Goal: Task Accomplishment & Management: Manage account settings

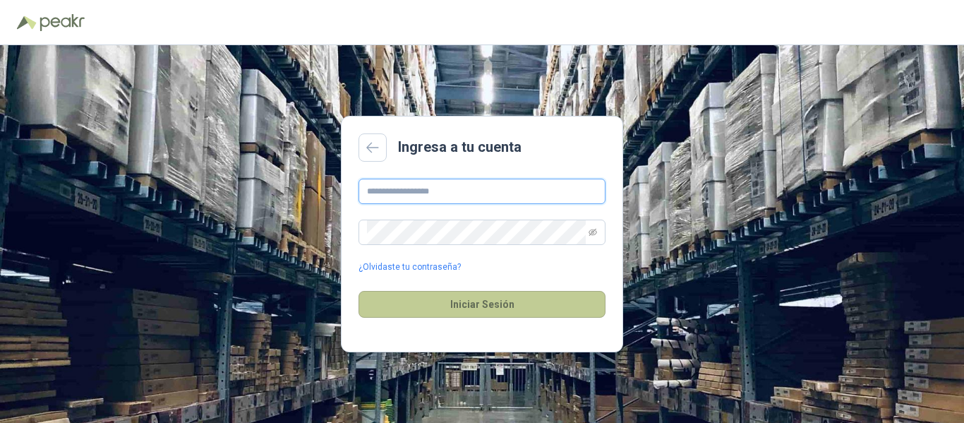
type input "**********"
click at [469, 305] on button "Iniciar Sesión" at bounding box center [481, 304] width 247 height 27
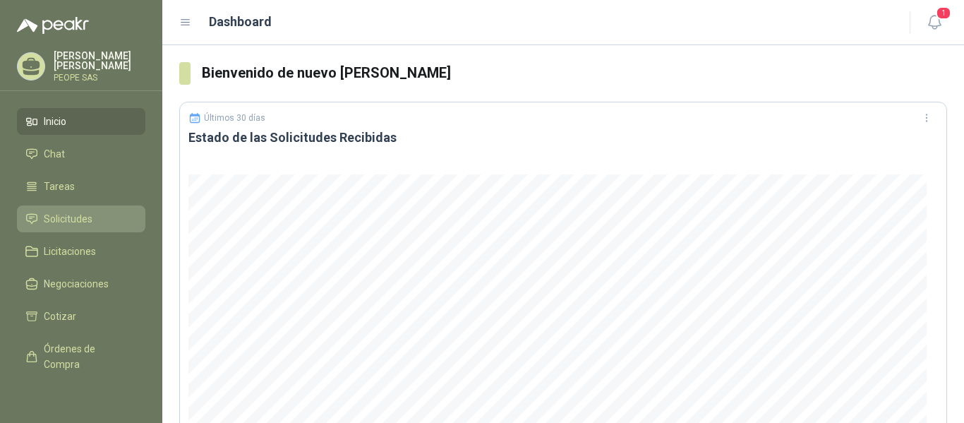
click at [68, 212] on span "Solicitudes" at bounding box center [68, 219] width 49 height 16
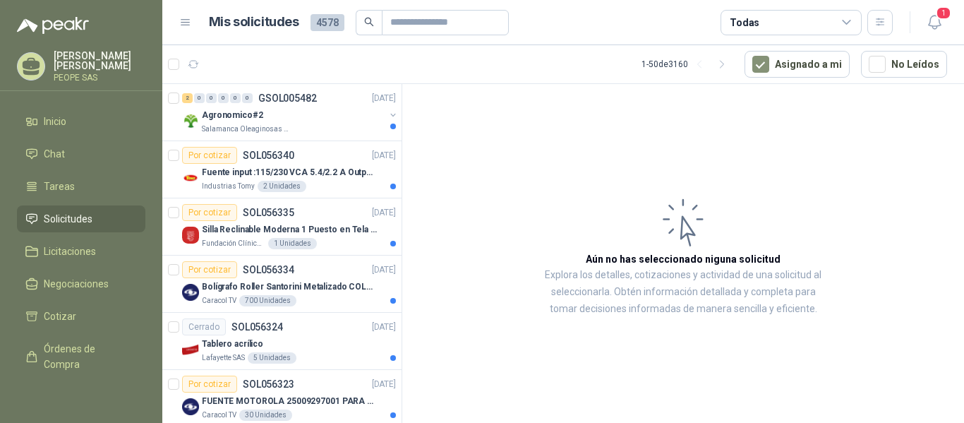
click at [849, 18] on icon at bounding box center [846, 22] width 13 height 13
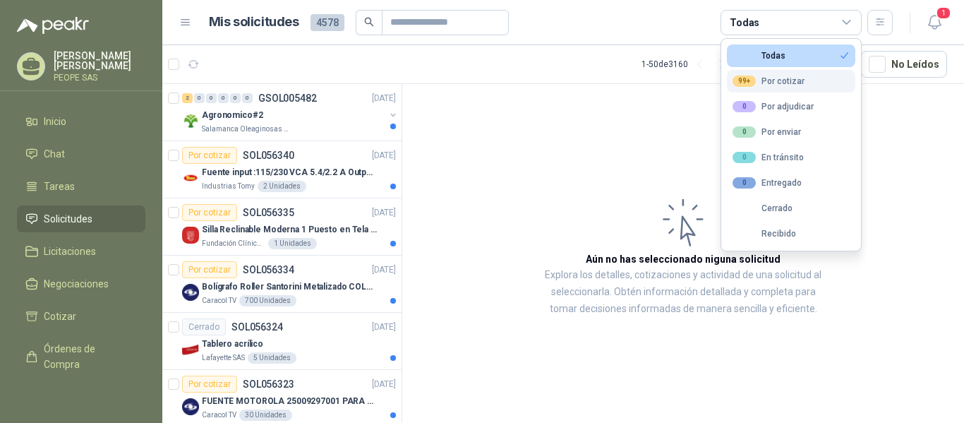
click at [793, 80] on div "99+ Por cotizar" at bounding box center [768, 80] width 72 height 11
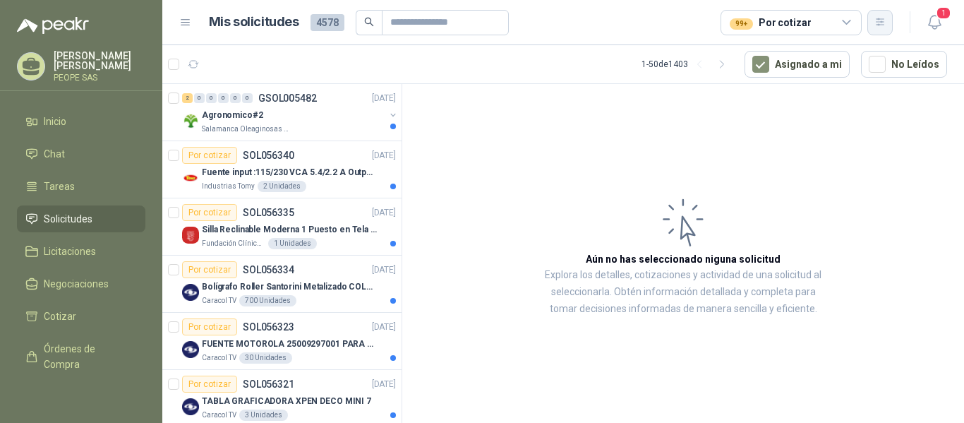
click at [880, 18] on icon "button" at bounding box center [880, 22] width 12 height 12
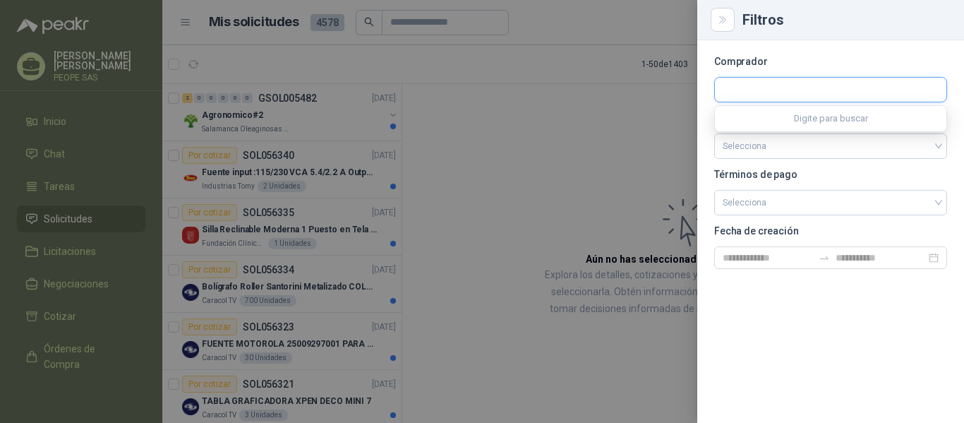
click at [790, 94] on input "text" at bounding box center [830, 90] width 231 height 24
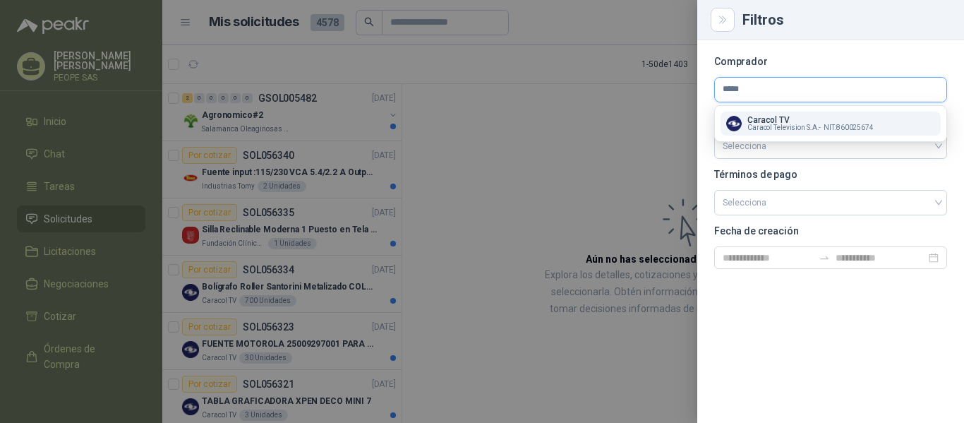
type input "*****"
click at [800, 119] on p "Caracol TV" at bounding box center [810, 120] width 126 height 8
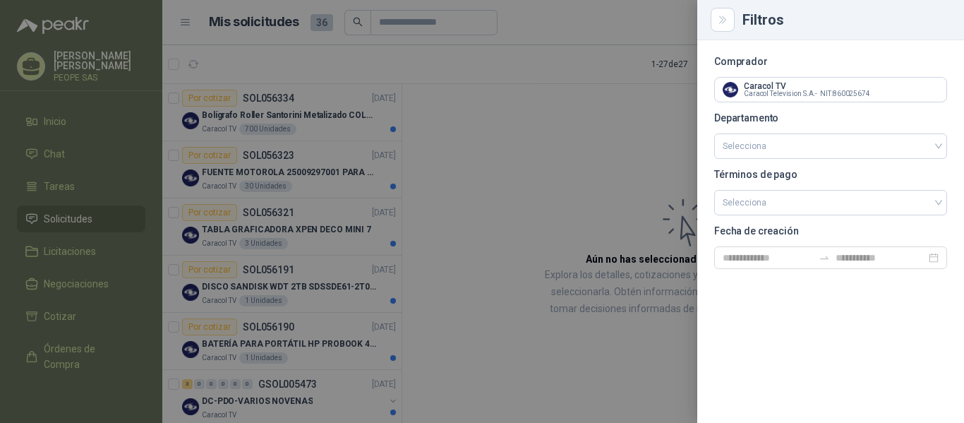
click at [629, 178] on div at bounding box center [482, 211] width 964 height 423
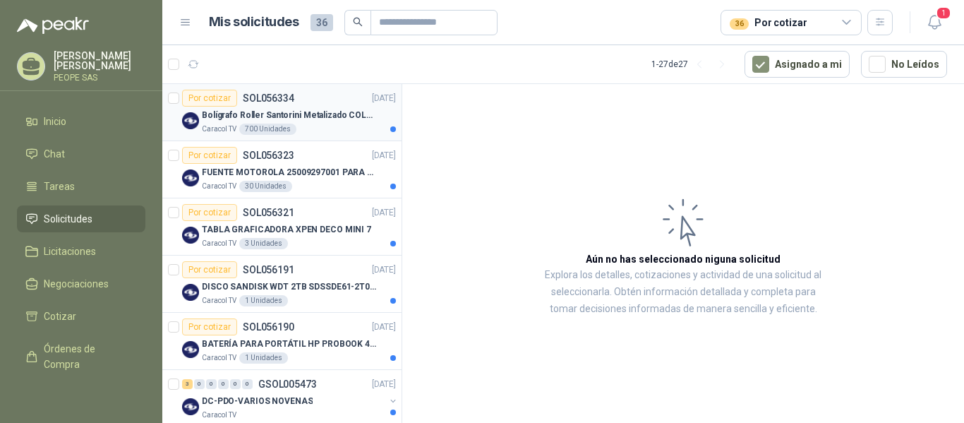
click at [322, 113] on p "Bolígrafo Roller Santorini Metalizado COLOR MORADO 1logo" at bounding box center [290, 115] width 176 height 13
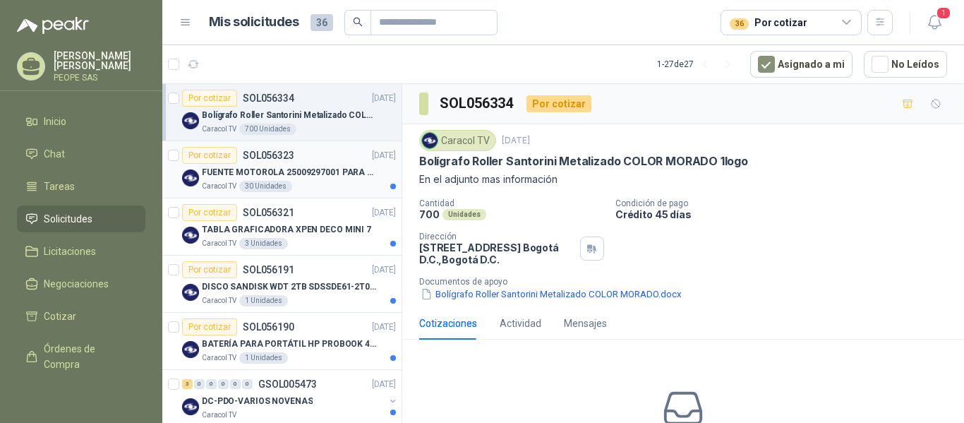
click at [314, 166] on p "FUENTE MOTOROLA 25009297001 PARA EP450" at bounding box center [290, 172] width 176 height 13
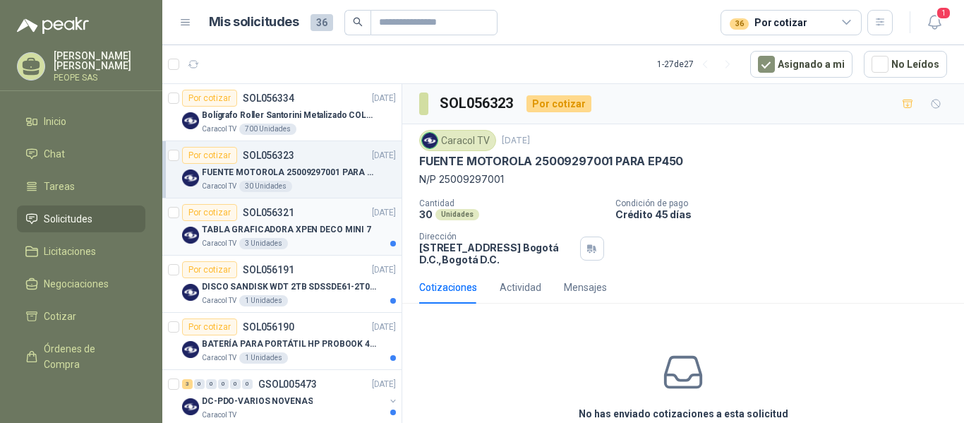
click at [316, 219] on div "Por cotizar SOL056321 [DATE]" at bounding box center [289, 212] width 214 height 17
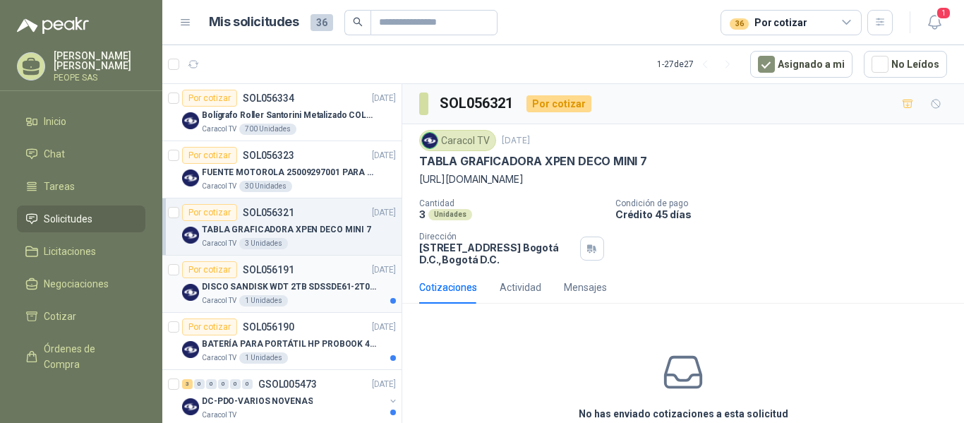
click at [311, 296] on div "Caracol TV 1 Unidades" at bounding box center [299, 300] width 194 height 11
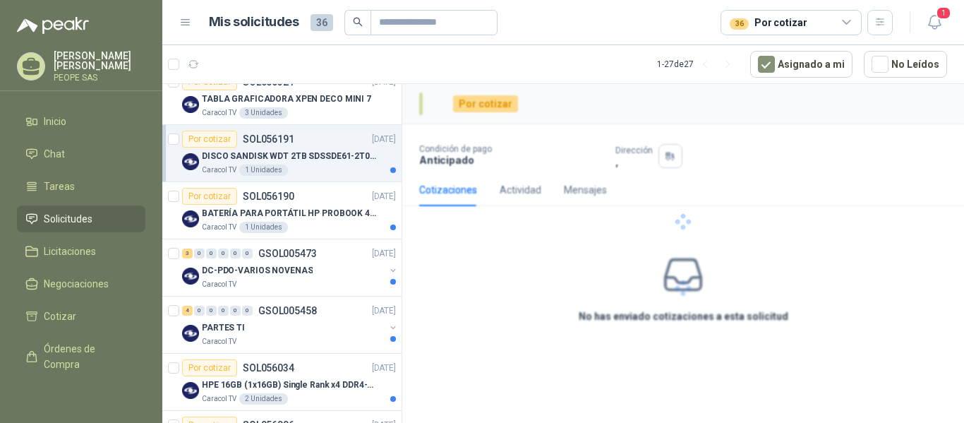
scroll to position [141, 0]
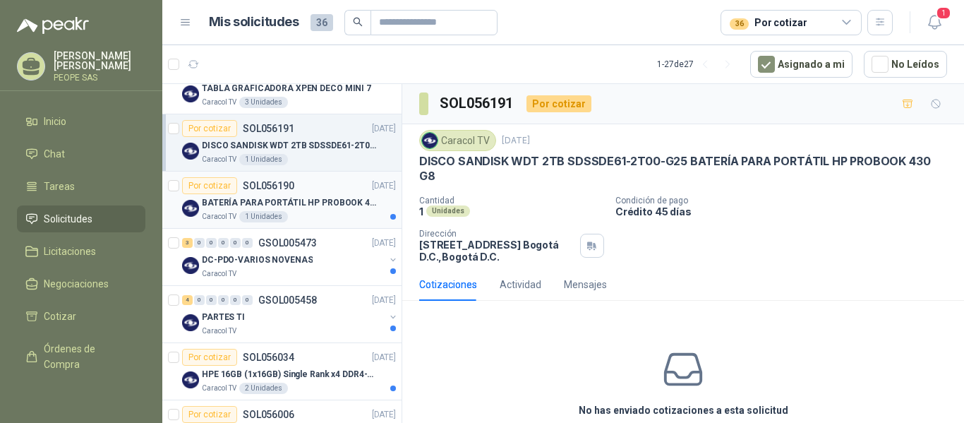
click at [318, 207] on p "BATERÍA PARA PORTÁTIL HP PROBOOK 430 G8" at bounding box center [290, 202] width 176 height 13
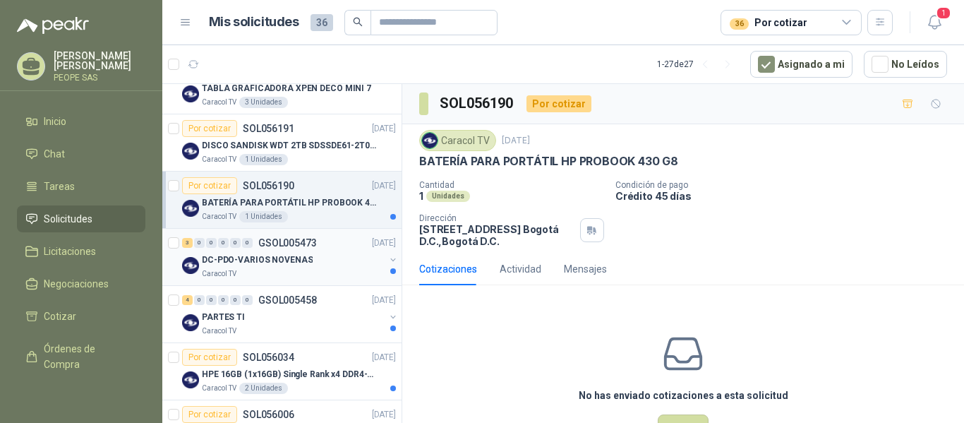
click at [313, 260] on div "DC-PDO-VARIOS NOVENAS" at bounding box center [293, 259] width 183 height 17
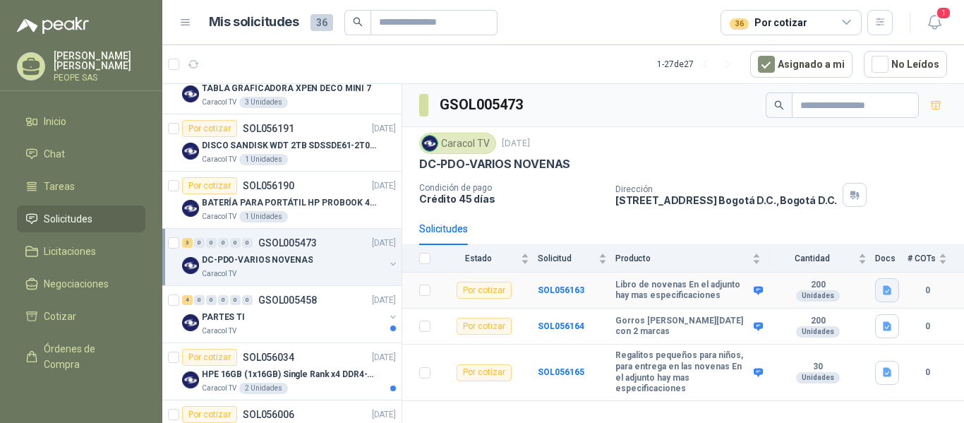
click at [889, 289] on icon "button" at bounding box center [887, 290] width 12 height 12
click at [842, 260] on button "VARIOS NOVENAS.docx" at bounding box center [831, 259] width 116 height 15
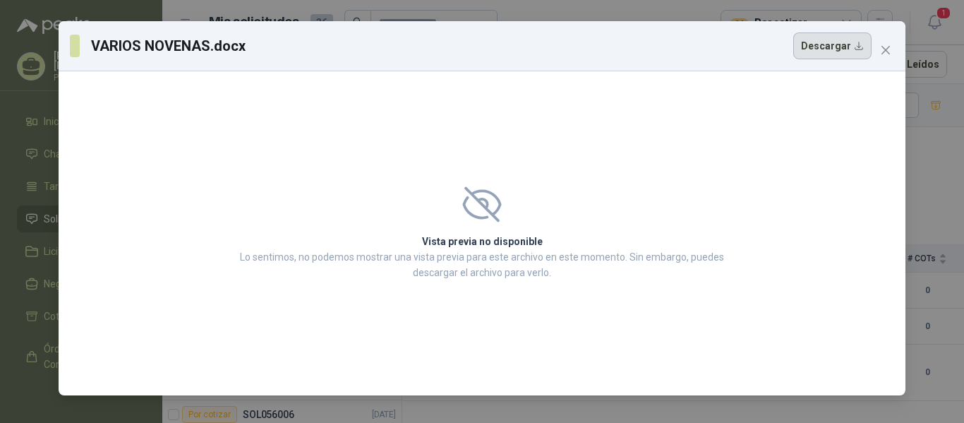
click at [825, 46] on button "Descargar" at bounding box center [832, 45] width 78 height 27
drag, startPoint x: 595, startPoint y: 47, endPoint x: 595, endPoint y: 90, distance: 43.0
click at [595, 90] on div "VARIOS NOVENAS.docx Descargar Vista previa no disponible Lo sentimos, no podemo…" at bounding box center [482, 208] width 846 height 374
click at [888, 50] on icon "close" at bounding box center [885, 49] width 11 height 11
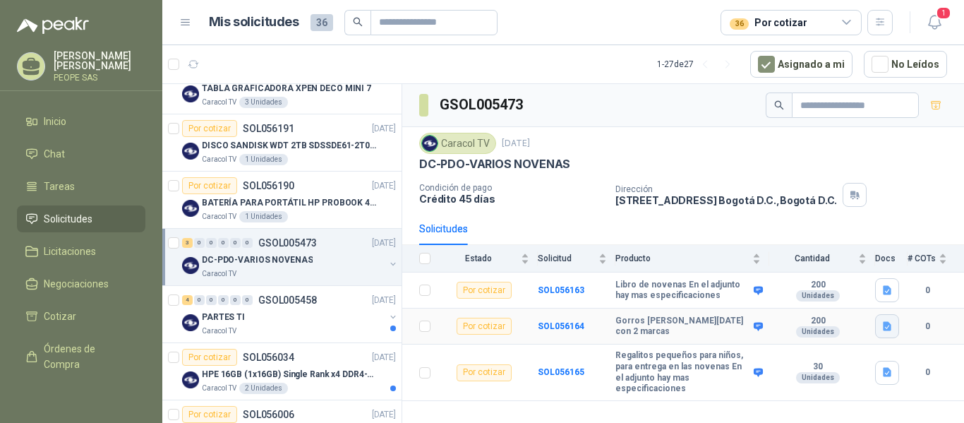
click at [887, 326] on icon "button" at bounding box center [886, 326] width 8 height 9
click at [830, 296] on button "VARIOS NOVENAS.docx" at bounding box center [831, 295] width 116 height 15
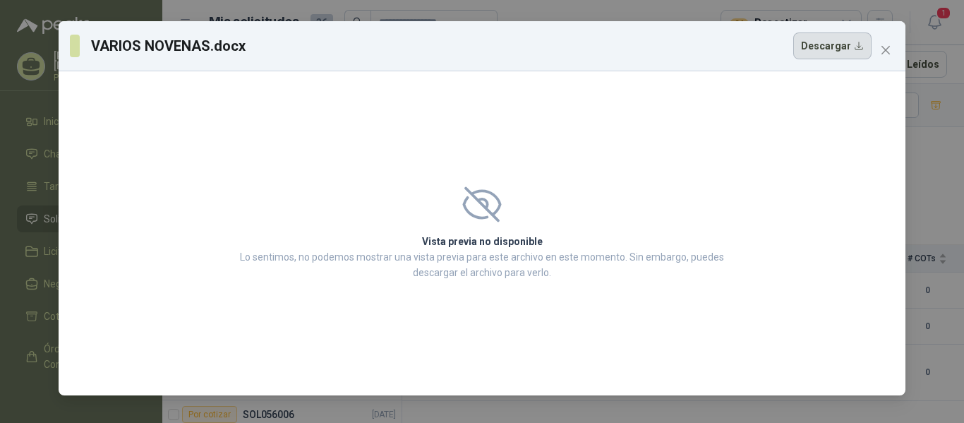
click at [839, 42] on button "Descargar" at bounding box center [832, 45] width 78 height 27
click at [887, 49] on icon "close" at bounding box center [885, 50] width 8 height 8
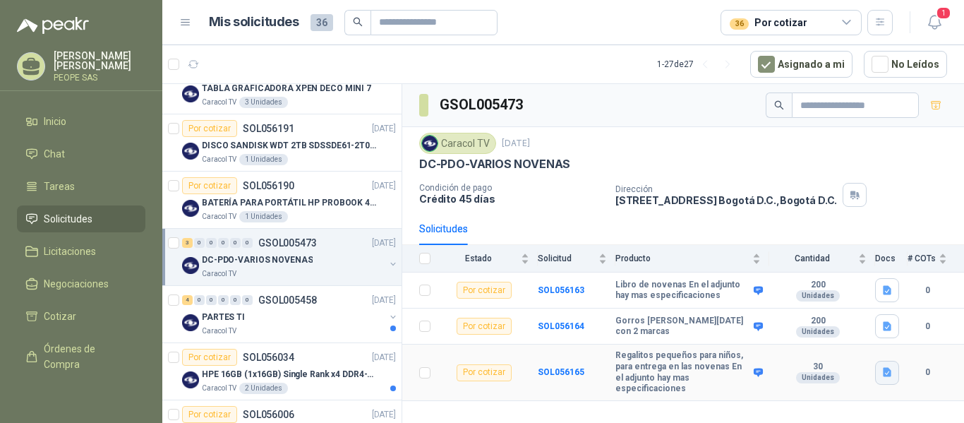
click at [886, 360] on button "button" at bounding box center [887, 372] width 24 height 24
click at [844, 332] on button "VARIOS NOVENAS.docx" at bounding box center [831, 335] width 116 height 15
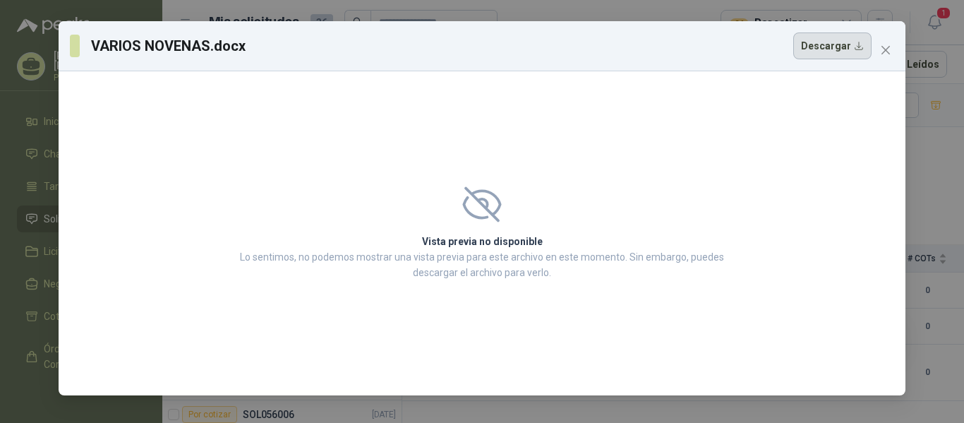
click at [832, 46] on button "Descargar" at bounding box center [832, 45] width 78 height 27
click at [935, 152] on div "VARIOS NOVENAS.docx Descargar Vista previa no disponible Lo sentimos, no podemo…" at bounding box center [482, 211] width 964 height 423
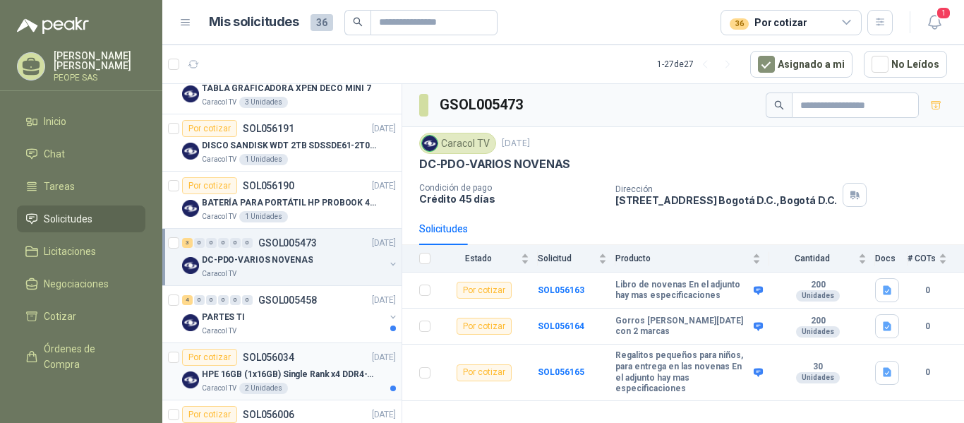
scroll to position [212, 0]
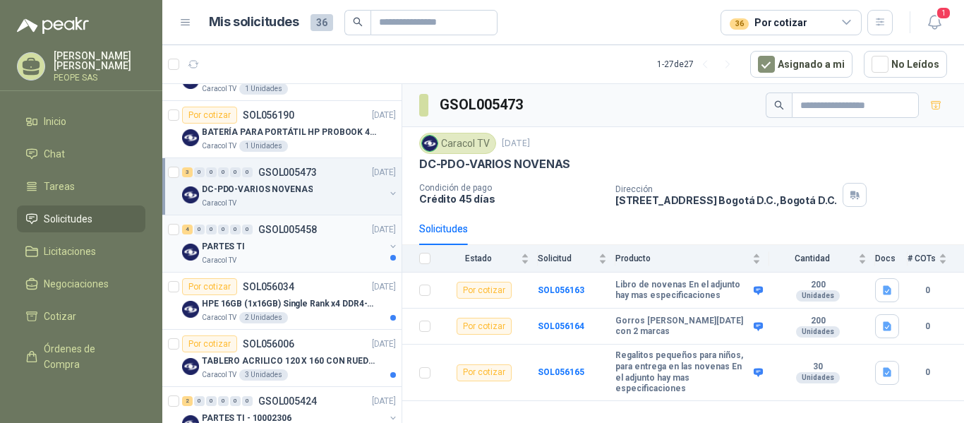
click at [291, 251] on div "PARTES TI" at bounding box center [293, 246] width 183 height 17
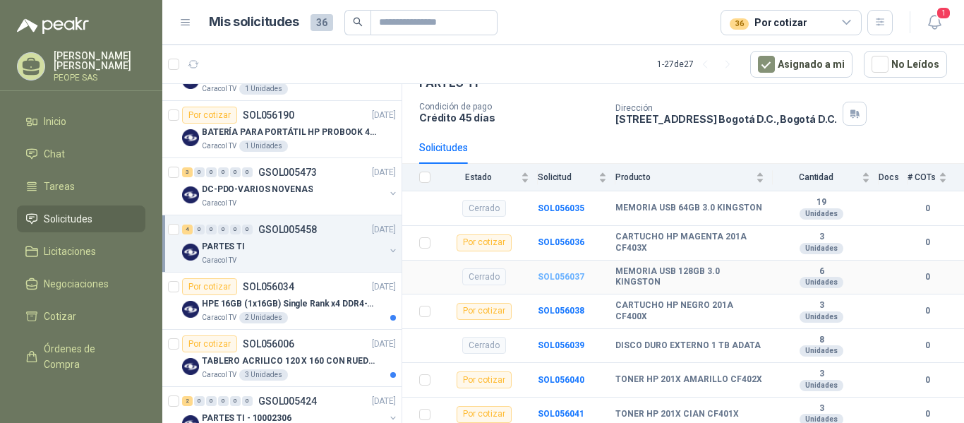
scroll to position [85, 0]
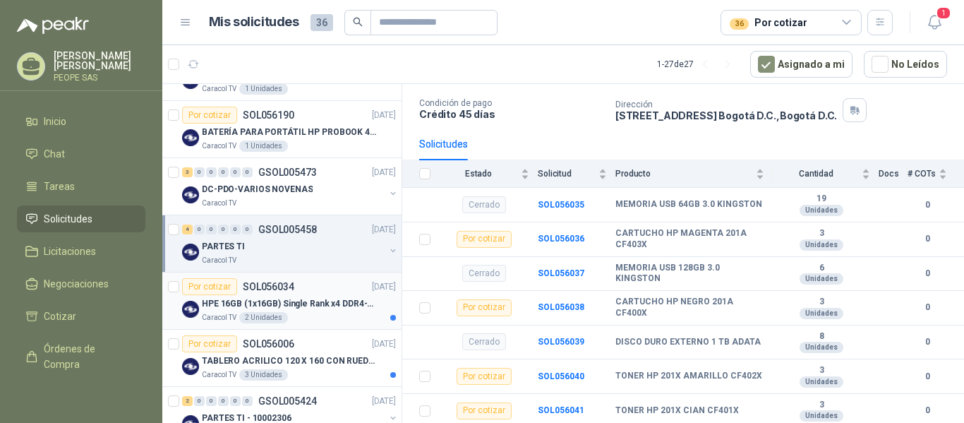
click at [305, 310] on div "HPE 16GB (1x16GB) Single Rank x4 DDR4-2400" at bounding box center [299, 303] width 194 height 17
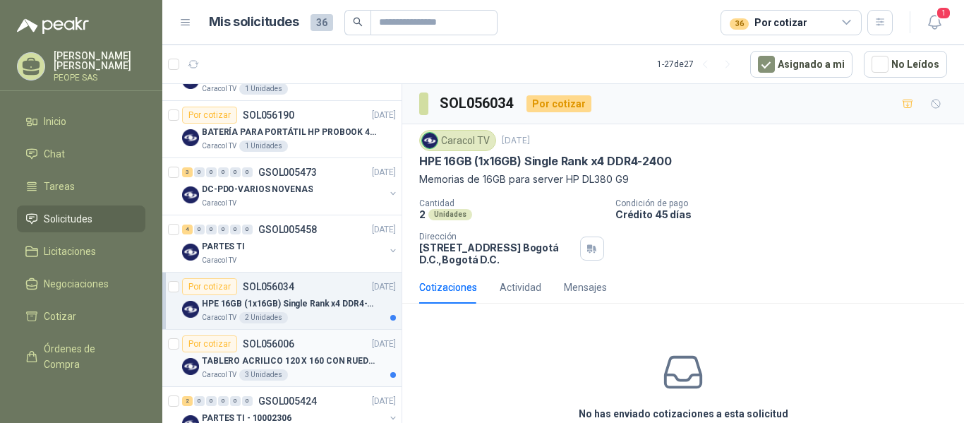
click at [316, 361] on p "TABLERO ACRILICO 120 X 160 CON RUEDAS" at bounding box center [290, 360] width 176 height 13
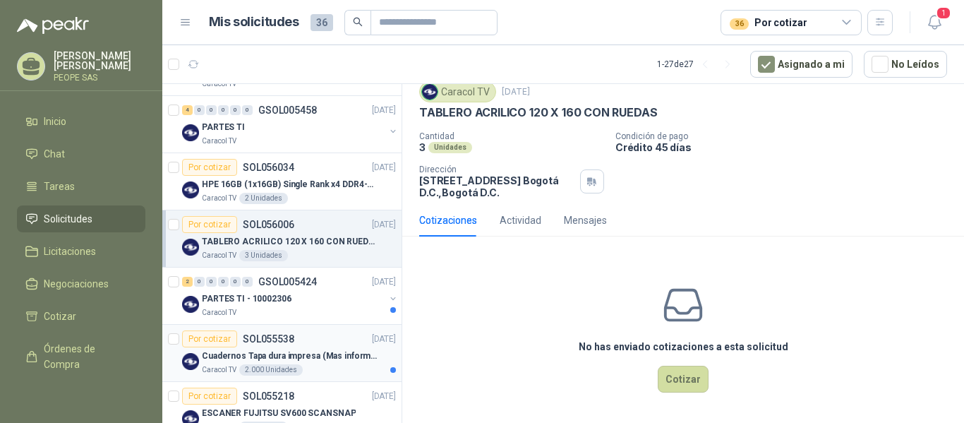
scroll to position [353, 0]
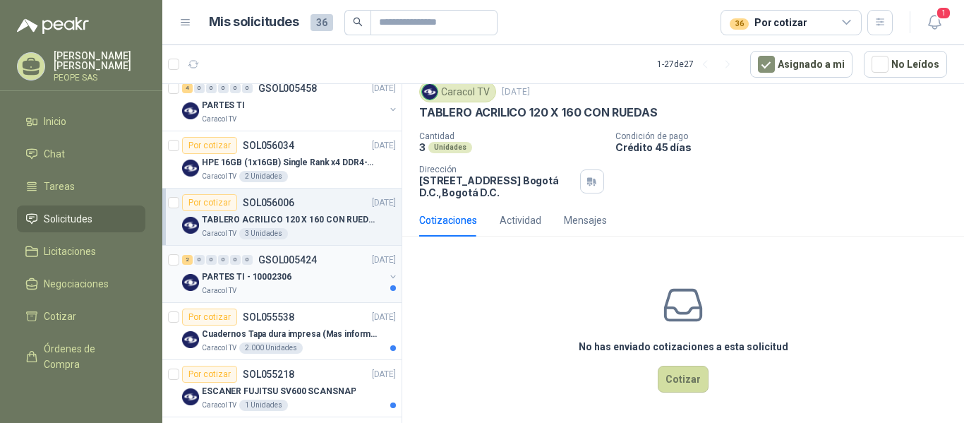
click at [293, 284] on div "PARTES TI - 10002306" at bounding box center [293, 276] width 183 height 17
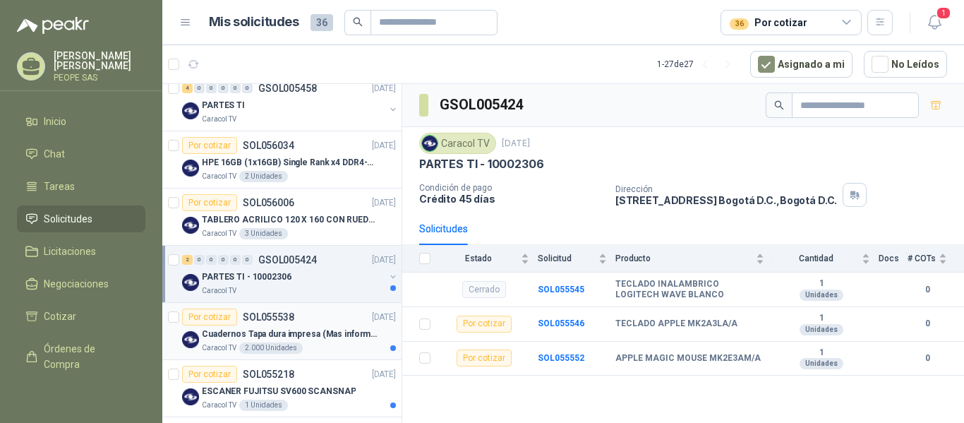
click at [335, 332] on p "Cuadernos Tapa dura impresa (Mas informacion en el adjunto)" at bounding box center [290, 333] width 176 height 13
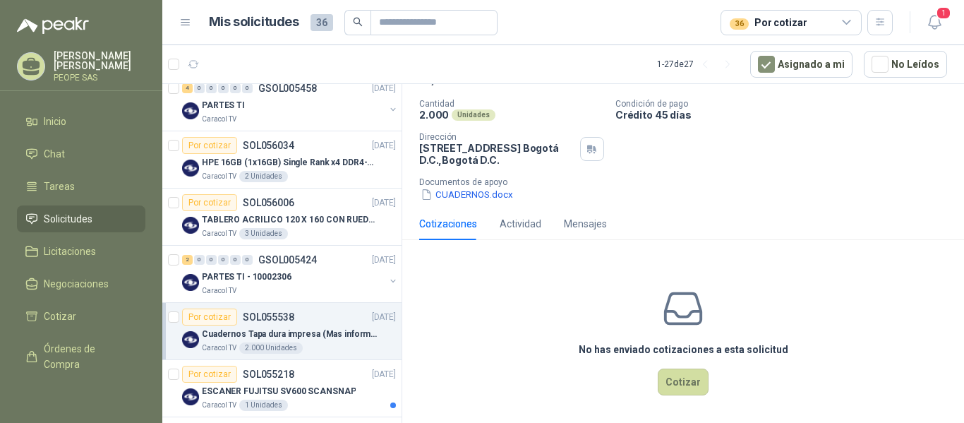
scroll to position [103, 0]
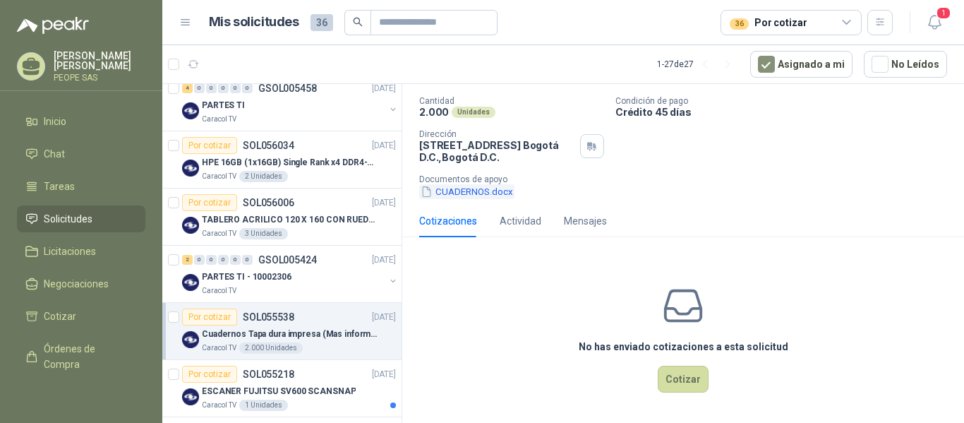
click at [482, 191] on button "CUADERNOS.docx" at bounding box center [466, 191] width 95 height 15
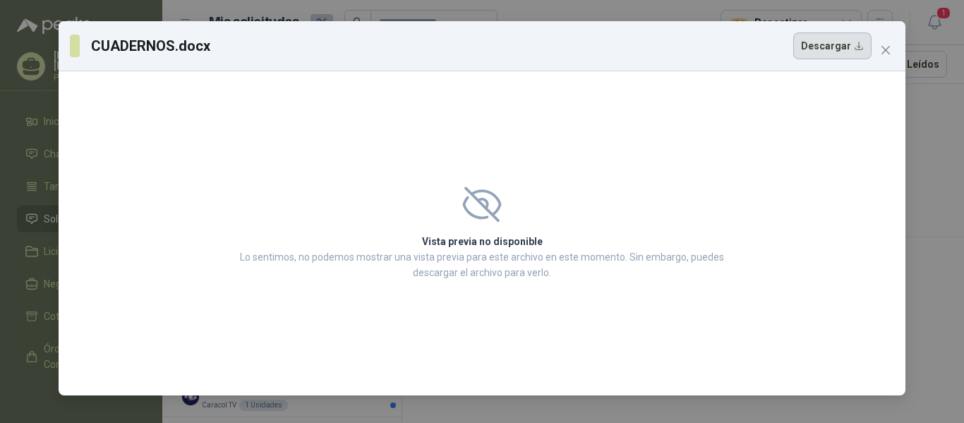
click at [848, 46] on button "Descargar" at bounding box center [832, 45] width 78 height 27
click at [894, 47] on span "Close" at bounding box center [885, 49] width 23 height 11
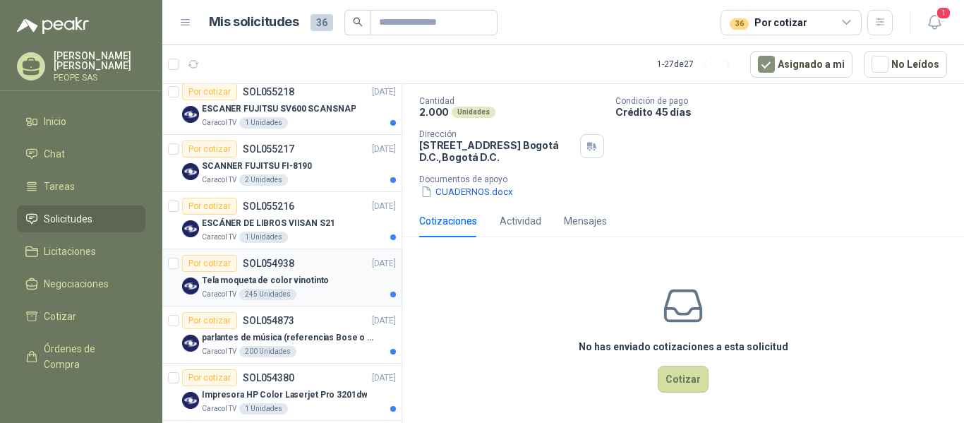
scroll to position [705, 0]
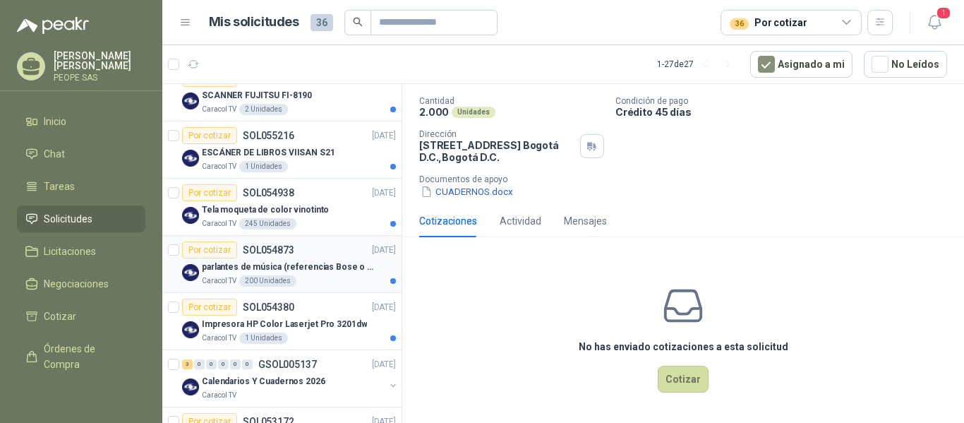
click at [315, 265] on p "parlantes de música (referencias Bose o Alexa) CON MARCACION 1 LOGO (Mas datos …" at bounding box center [290, 266] width 176 height 13
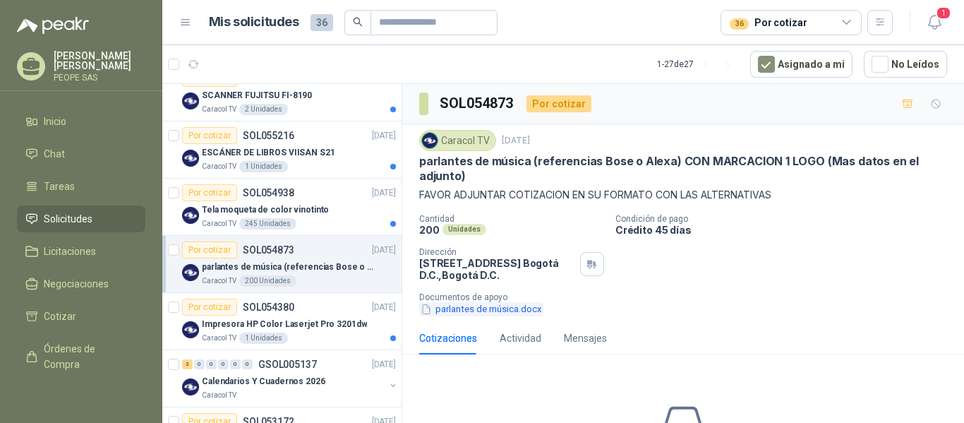
click at [504, 310] on button "parlantes de música.docx" at bounding box center [481, 309] width 124 height 15
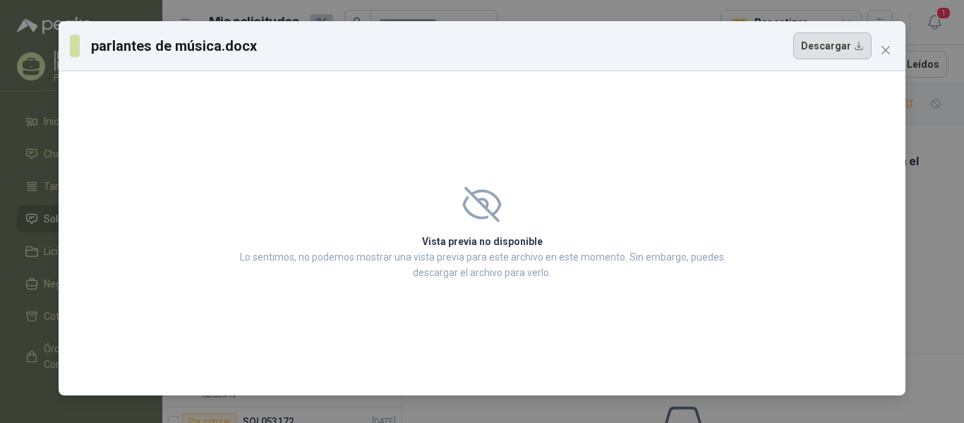
click at [853, 45] on button "Descargar" at bounding box center [832, 45] width 78 height 27
click at [528, 46] on div "parlantes de música.docx Descargar" at bounding box center [470, 45] width 801 height 27
click at [930, 178] on div "parlantes de música.docx Descargar Vista previa no disponible Lo sentimos, no p…" at bounding box center [482, 211] width 964 height 423
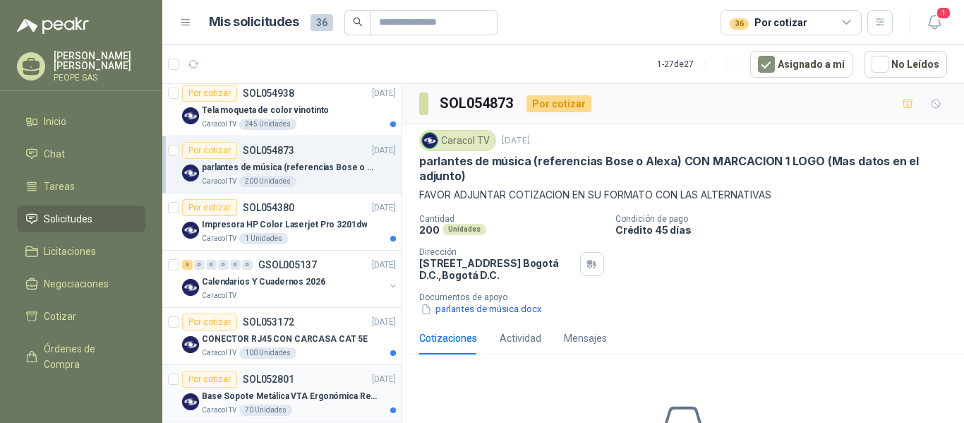
scroll to position [846, 0]
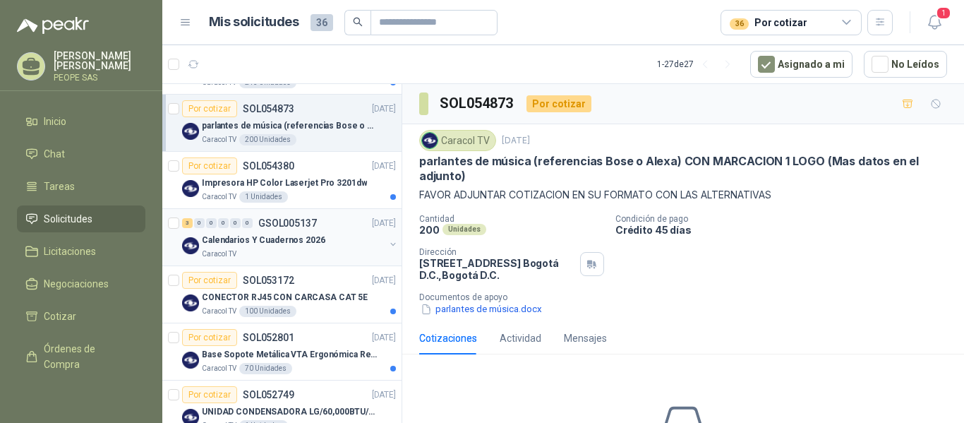
click at [306, 231] on div "Calendarios Y Cuadernos 2026" at bounding box center [293, 239] width 183 height 17
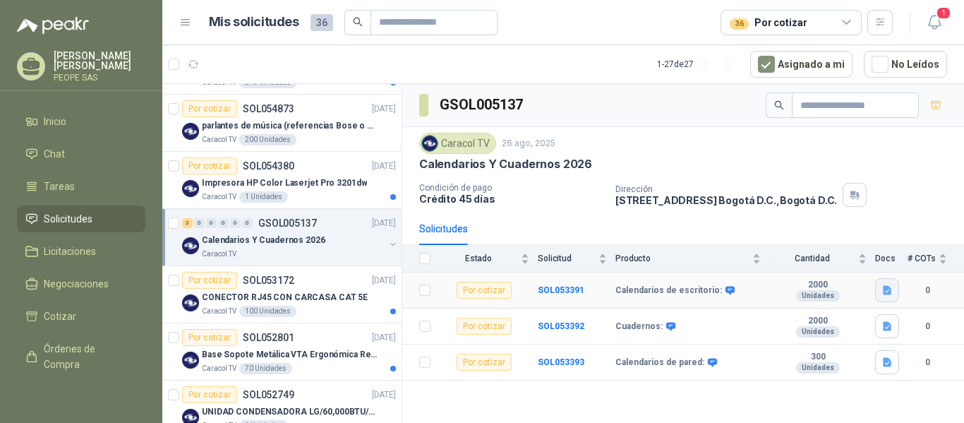
click at [890, 292] on icon "button" at bounding box center [886, 290] width 8 height 9
click at [827, 261] on button "ESPECIFICACIONES IMPRESOS.docx" at bounding box center [804, 259] width 169 height 15
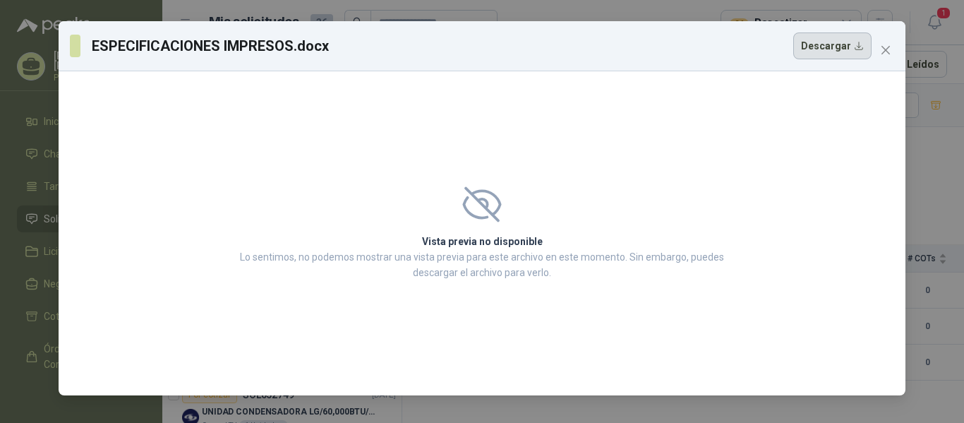
click at [841, 47] on button "Descargar" at bounding box center [832, 45] width 78 height 27
click at [940, 179] on div "ESPECIFICACIONES IMPRESOS.docx Descargar Vista previa no disponible Lo sentimos…" at bounding box center [482, 211] width 964 height 423
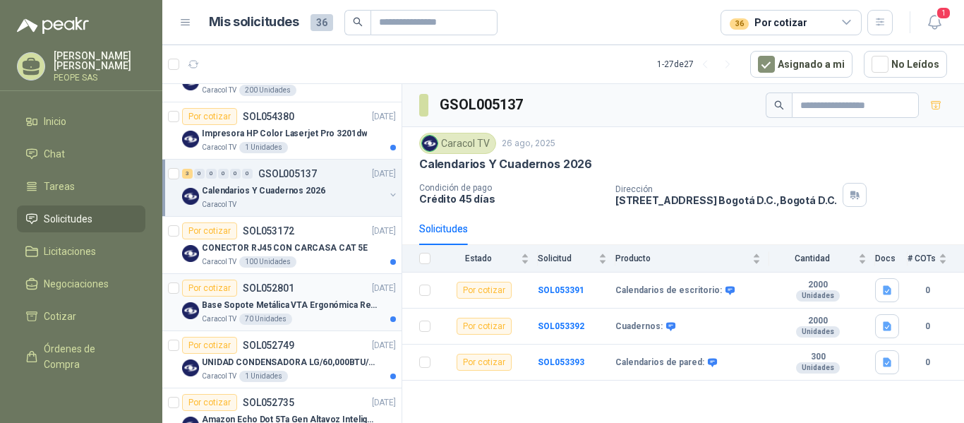
scroll to position [917, 0]
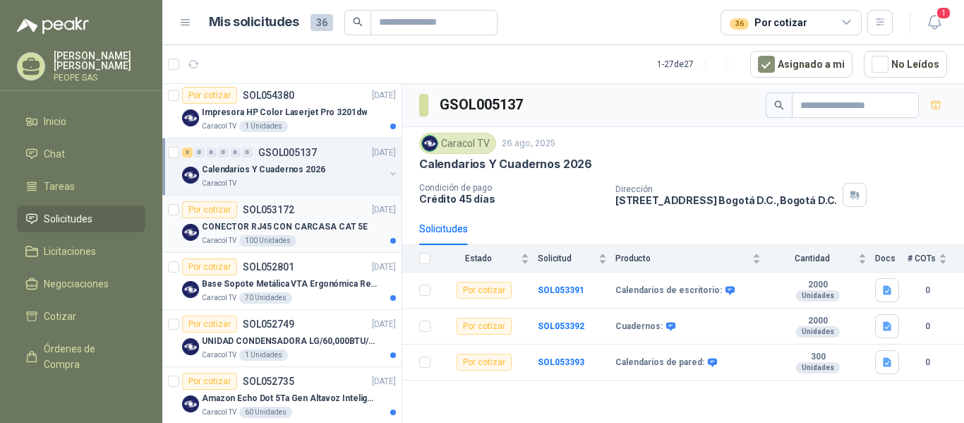
click at [320, 231] on p "CONECTOR RJ45 CON CARCASA CAT 5E" at bounding box center [285, 226] width 166 height 13
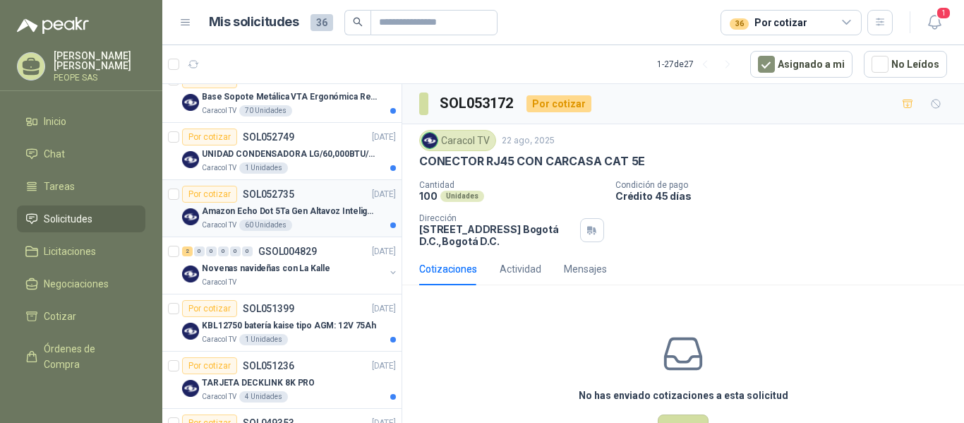
scroll to position [1129, 0]
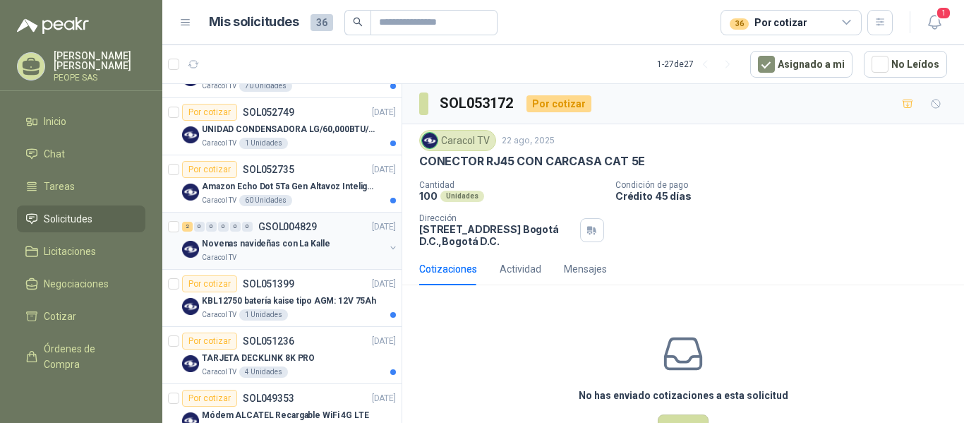
click at [300, 243] on p "Novenas navideñas con La Kalle" at bounding box center [266, 243] width 128 height 13
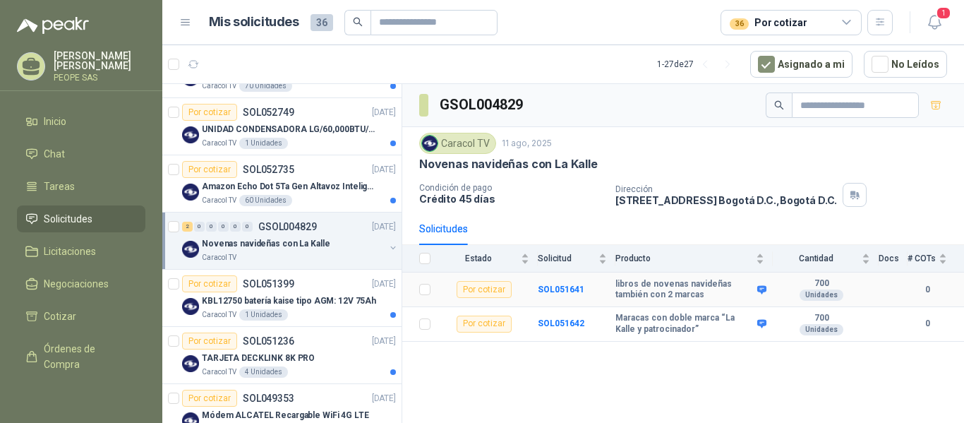
click at [696, 284] on b "libros de novenas navideñas también con 2 marcas" at bounding box center [684, 290] width 138 height 22
click at [661, 384] on div "GSOL004829 Caracol TV [DATE] Novenas navideñas con La Kalle Condición de pago C…" at bounding box center [682, 256] width 561 height 344
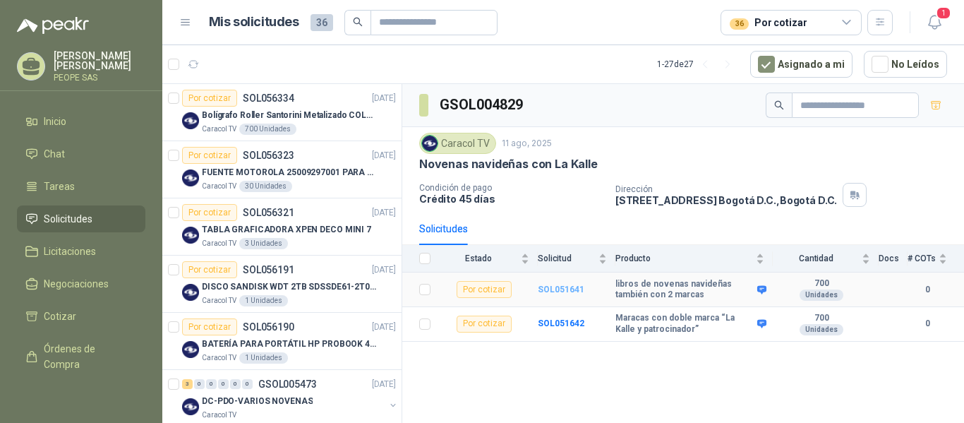
click at [560, 288] on b "SOL051641" at bounding box center [561, 289] width 47 height 10
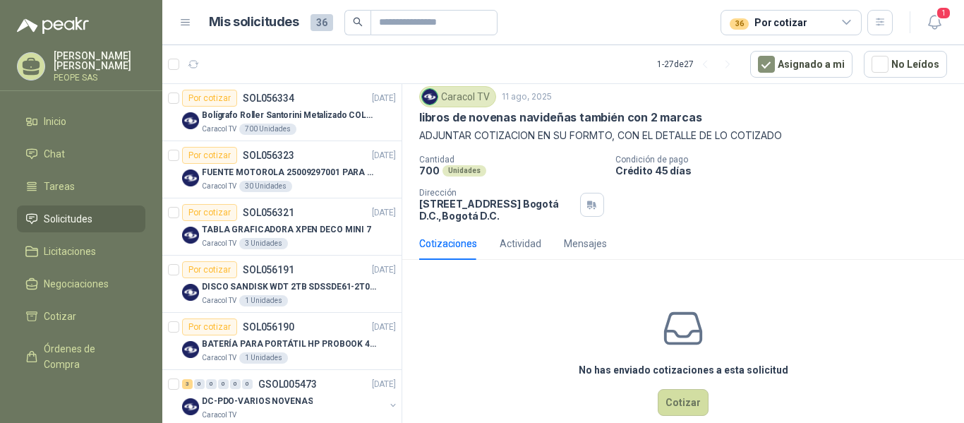
scroll to position [68, 0]
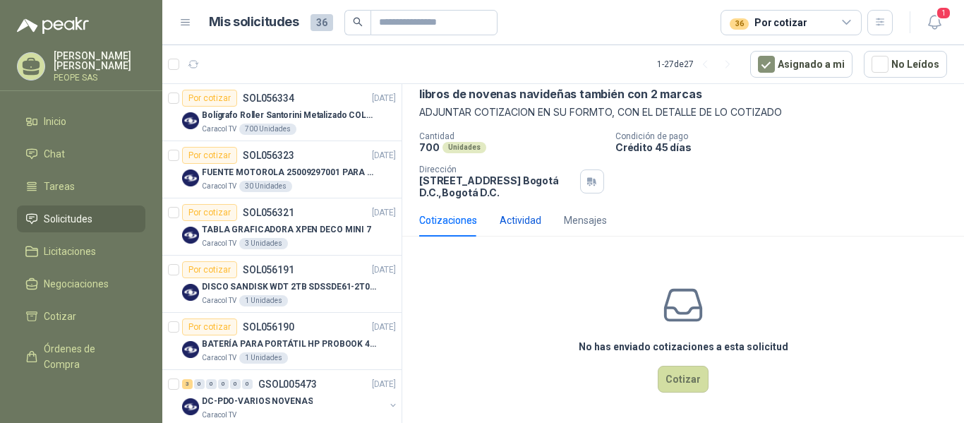
click at [525, 218] on div "Actividad" at bounding box center [520, 220] width 42 height 16
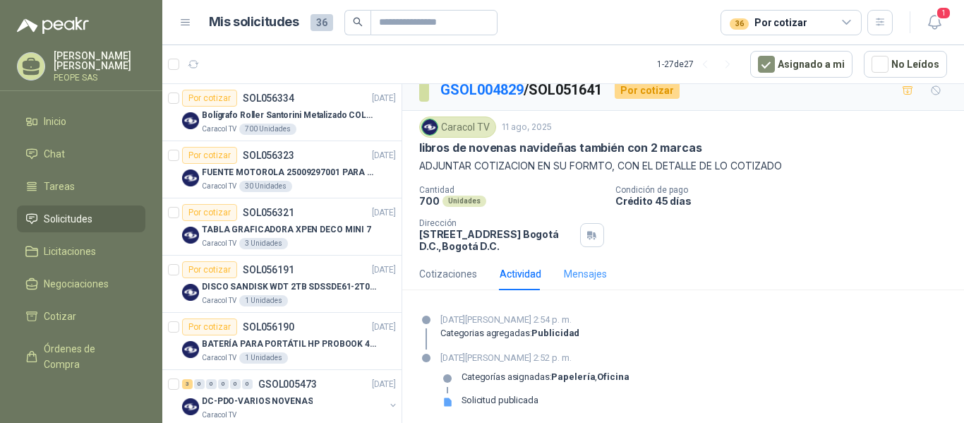
scroll to position [17, 0]
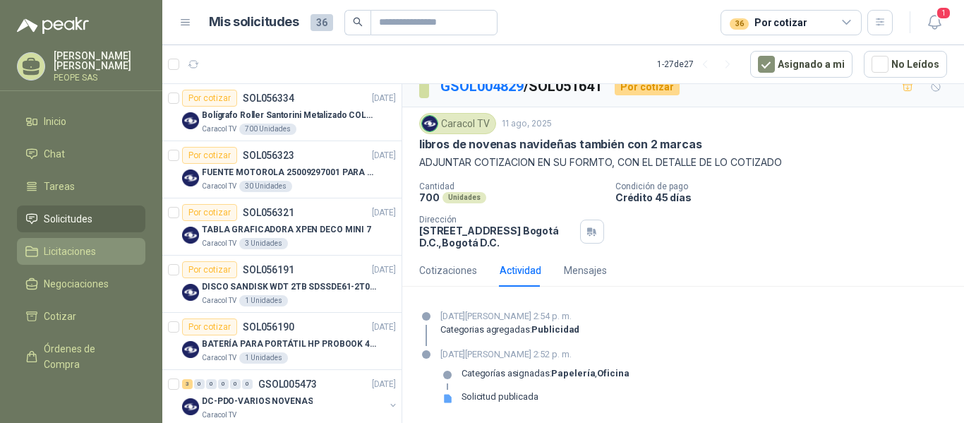
click at [76, 241] on link "Licitaciones" at bounding box center [81, 251] width 128 height 27
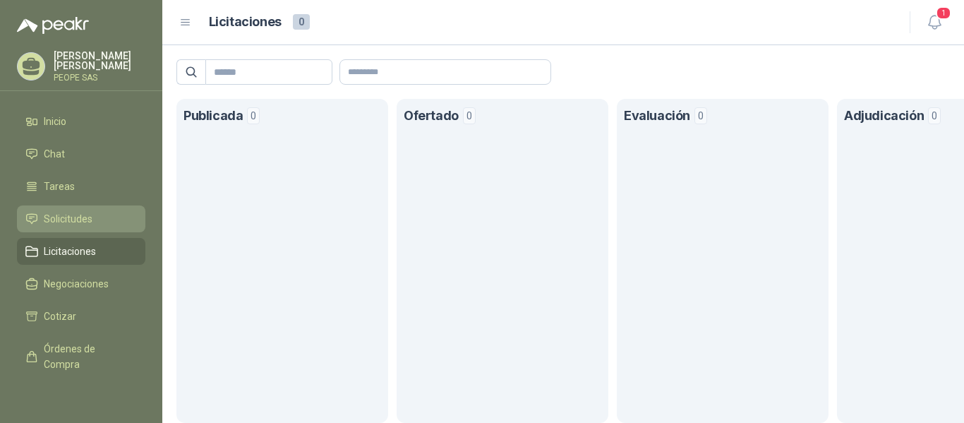
click at [71, 212] on span "Solicitudes" at bounding box center [68, 219] width 49 height 16
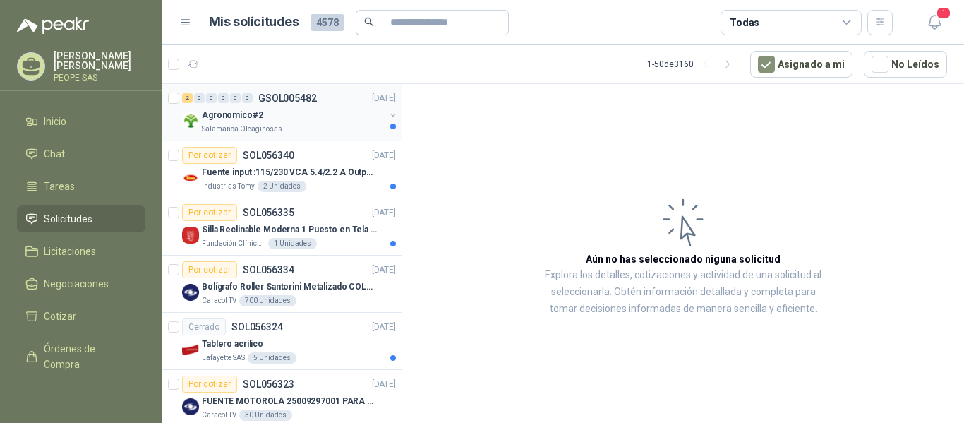
click at [303, 123] on div "Agronomico#2" at bounding box center [293, 115] width 183 height 17
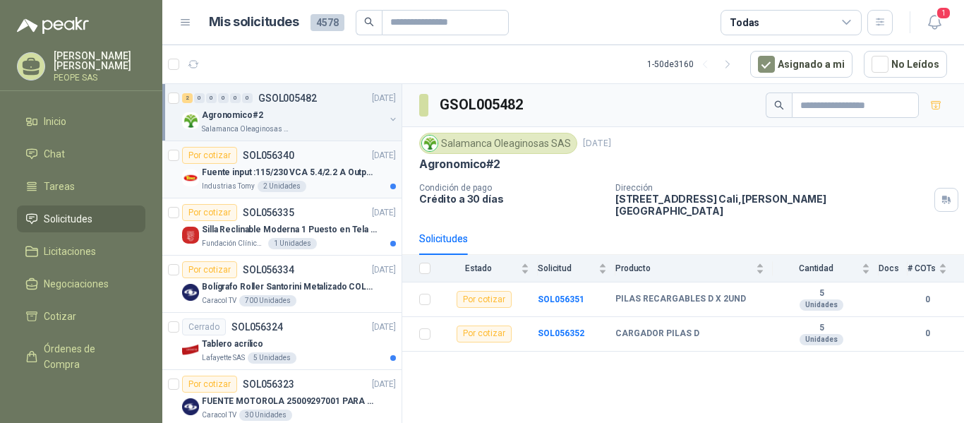
click at [292, 164] on div "Fuente input :115/230 VCA 5.4/2.2 A Output: 24 VDC 10 A 47-63 Hz" at bounding box center [299, 172] width 194 height 17
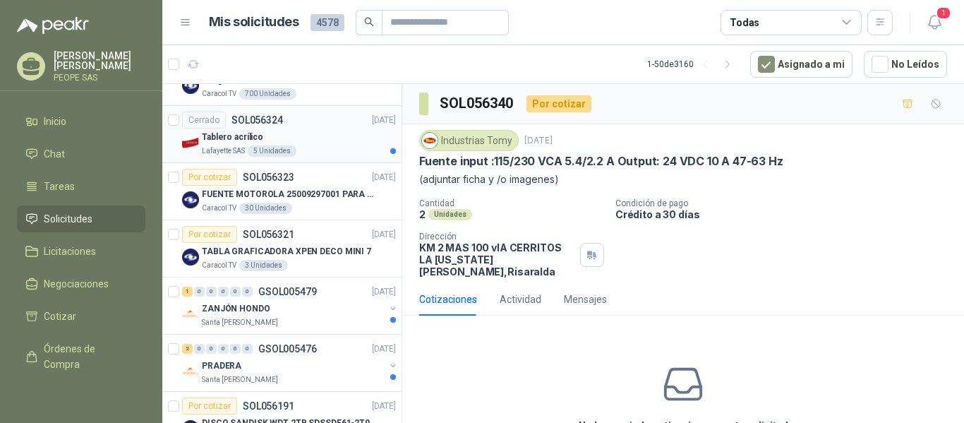
scroll to position [212, 0]
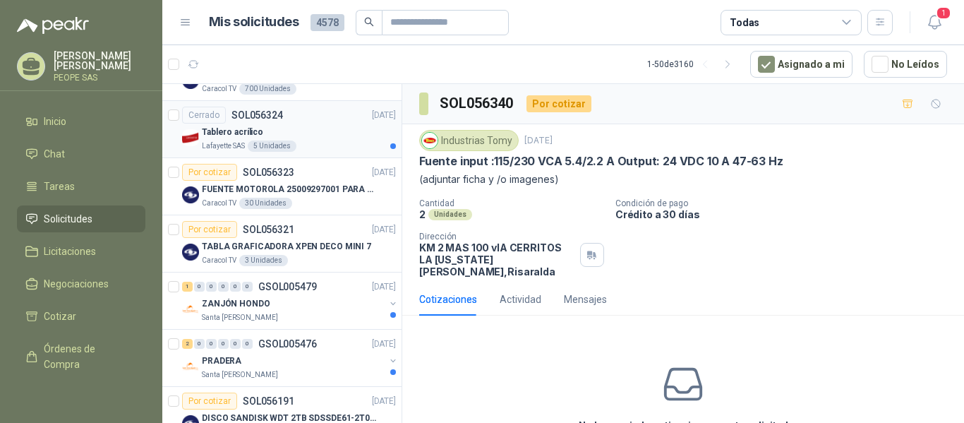
click at [292, 112] on div "Cerrado SOL056324 [DATE]" at bounding box center [289, 115] width 214 height 17
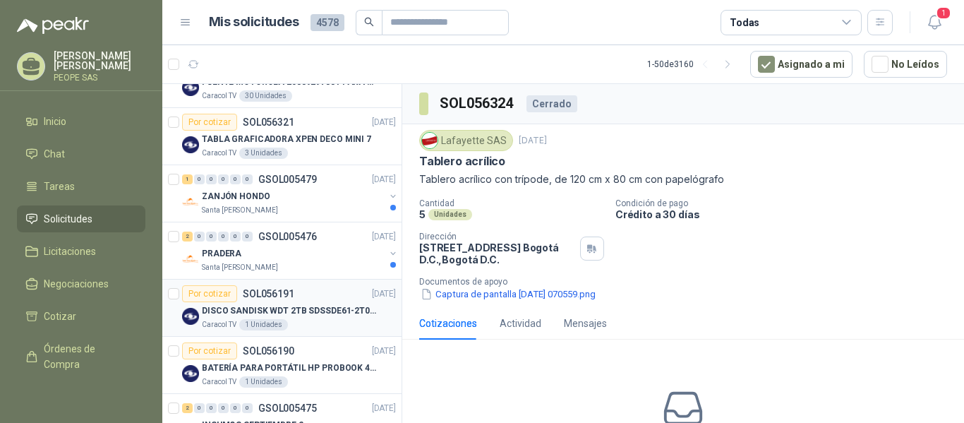
scroll to position [353, 0]
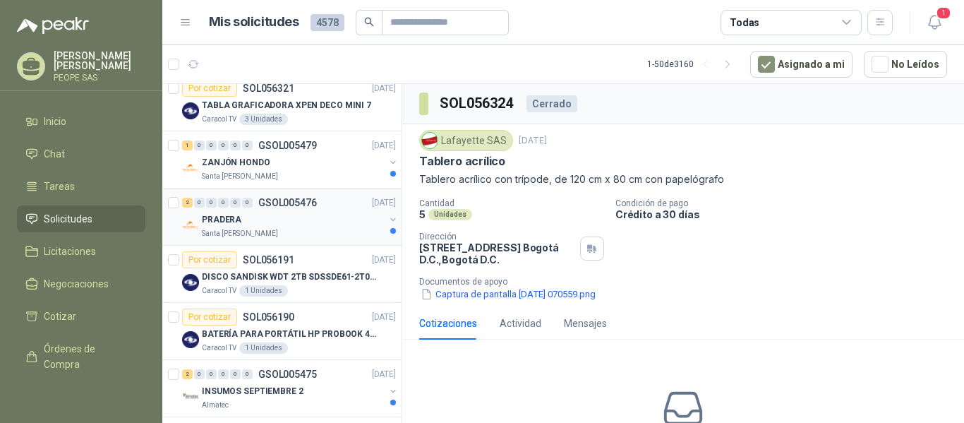
click at [290, 219] on div "PRADERA" at bounding box center [293, 219] width 183 height 17
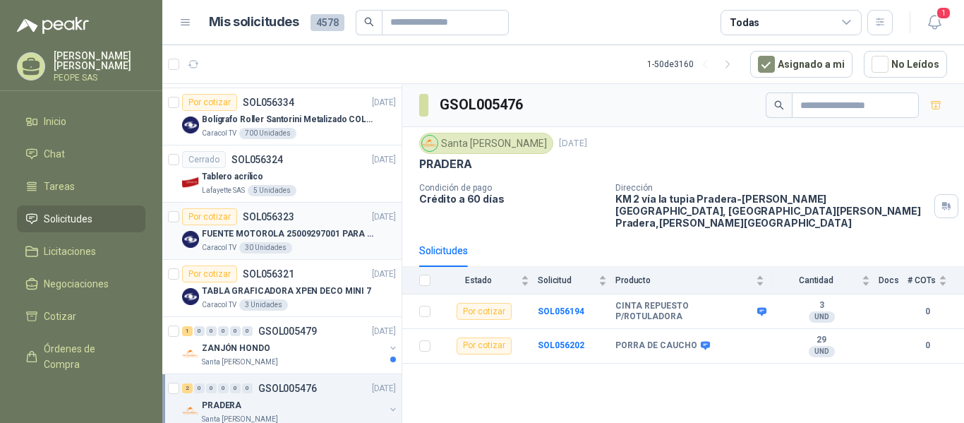
scroll to position [212, 0]
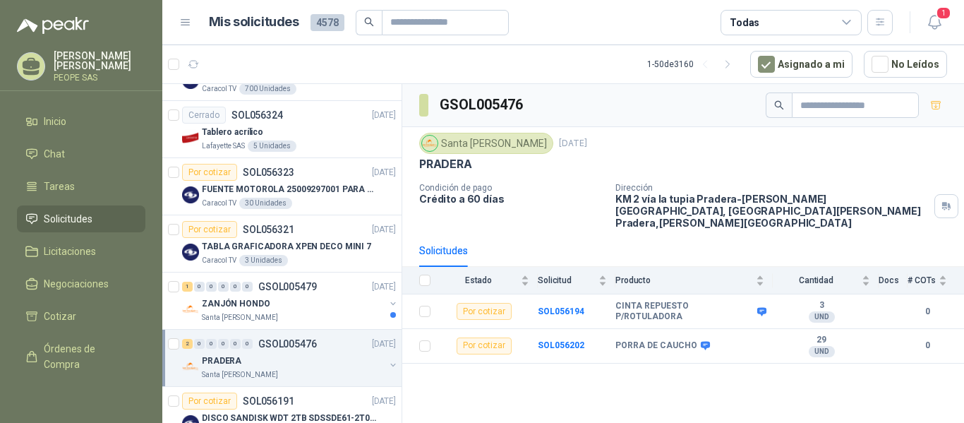
click at [849, 23] on icon at bounding box center [846, 22] width 13 height 13
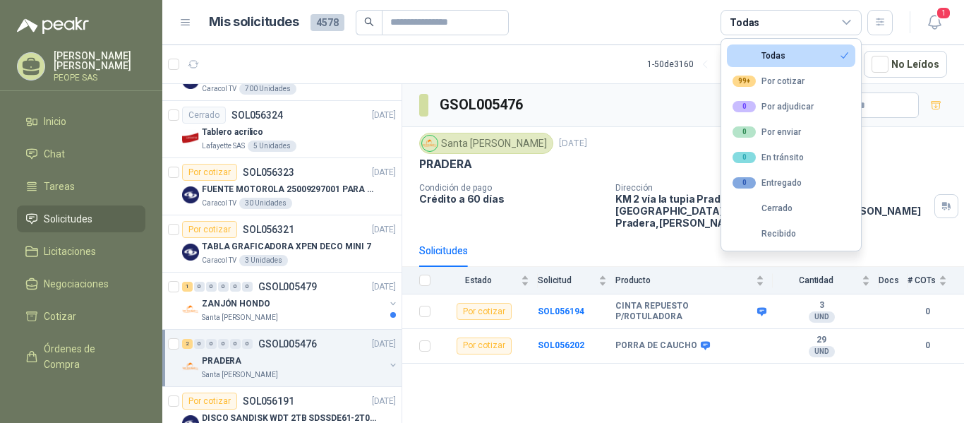
click at [188, 20] on icon at bounding box center [185, 23] width 8 height 6
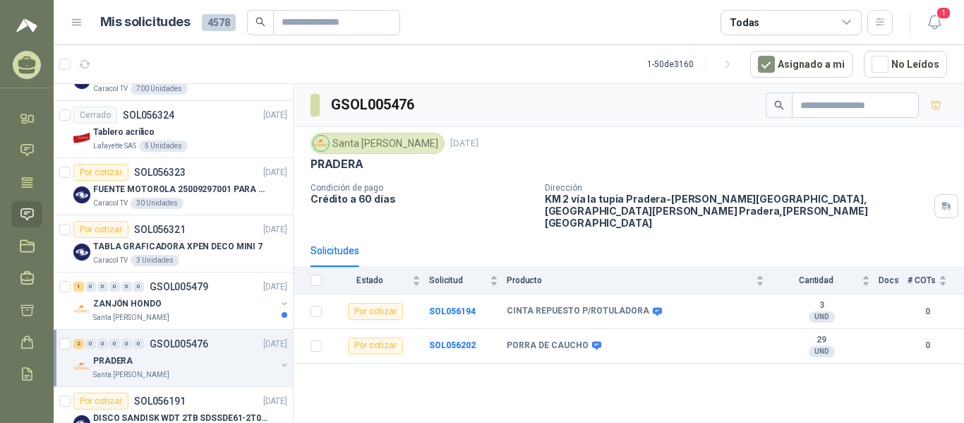
click at [75, 22] on icon at bounding box center [77, 23] width 8 height 6
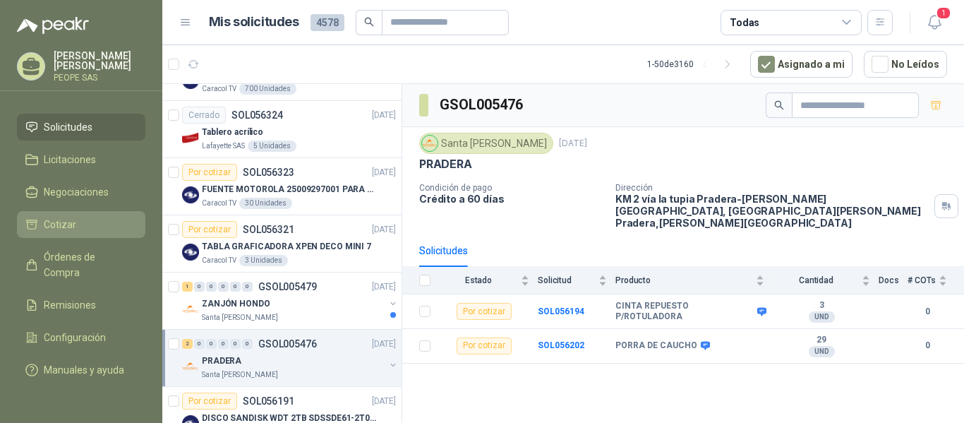
scroll to position [107, 0]
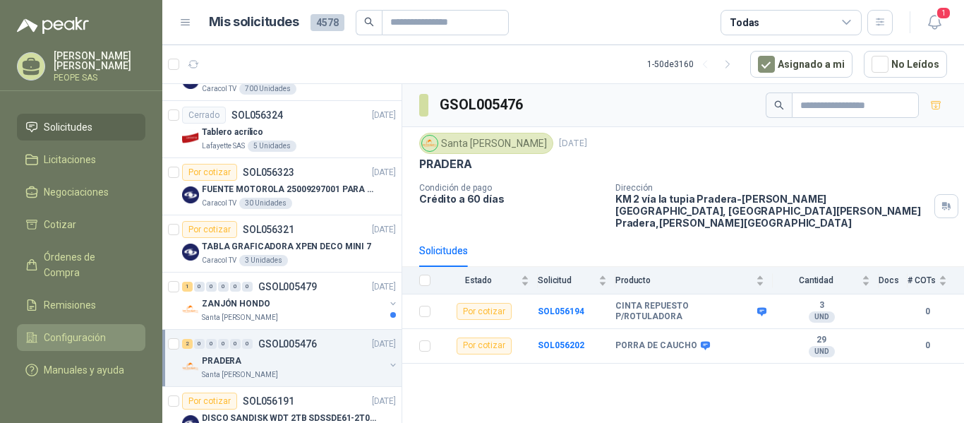
click at [94, 329] on span "Configuración" at bounding box center [75, 337] width 62 height 16
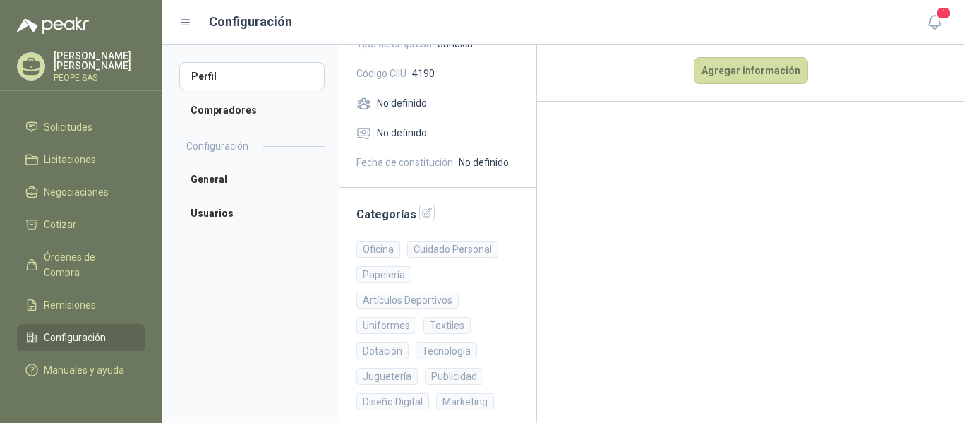
scroll to position [191, 0]
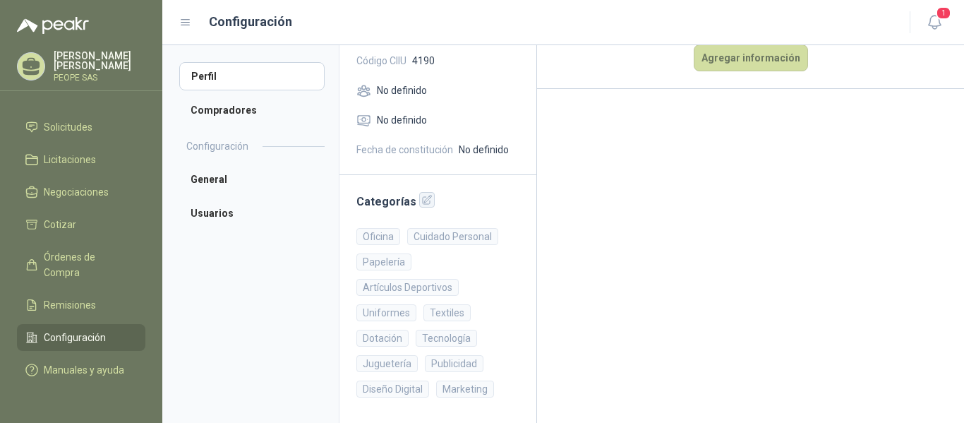
click at [425, 195] on icon "button" at bounding box center [427, 200] width 12 height 12
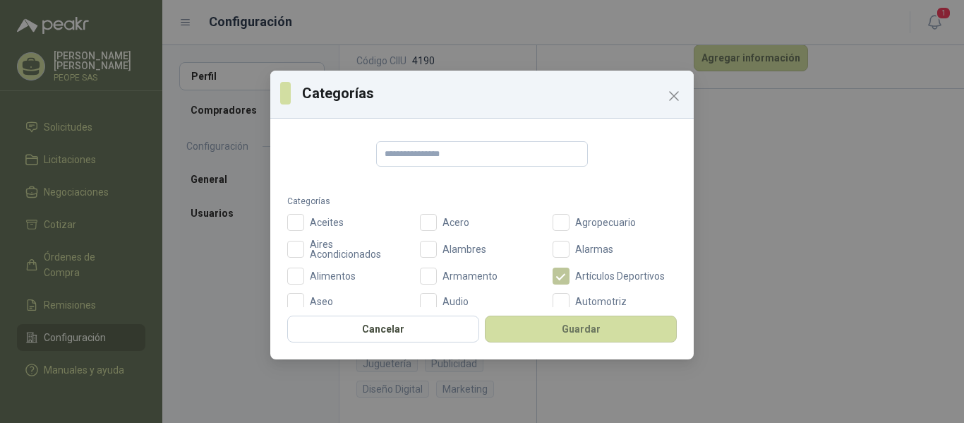
click at [611, 274] on span "Artículos Deportivos" at bounding box center [619, 276] width 101 height 10
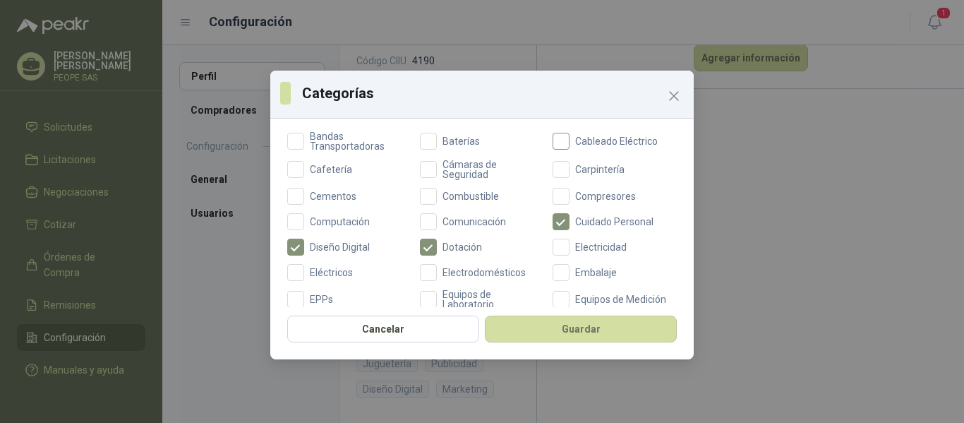
scroll to position [212, 0]
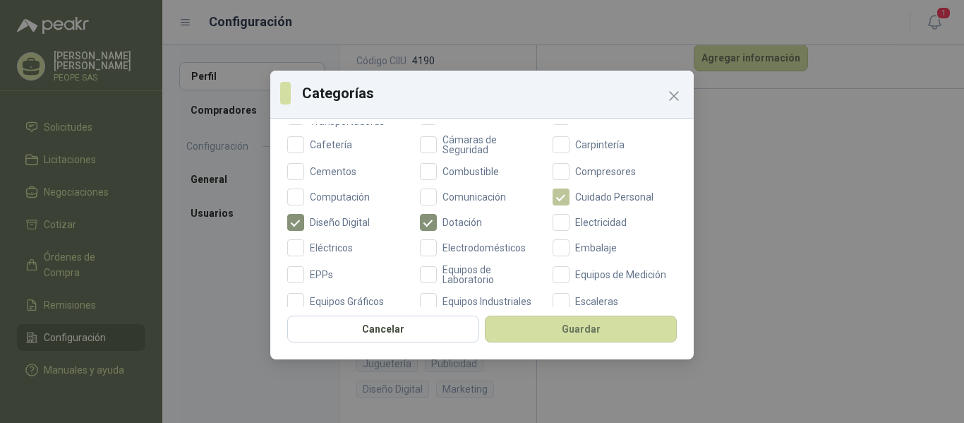
click at [597, 195] on span "Cuidado Personal" at bounding box center [614, 197] width 90 height 10
click at [340, 219] on span "Diseño Digital" at bounding box center [339, 222] width 71 height 10
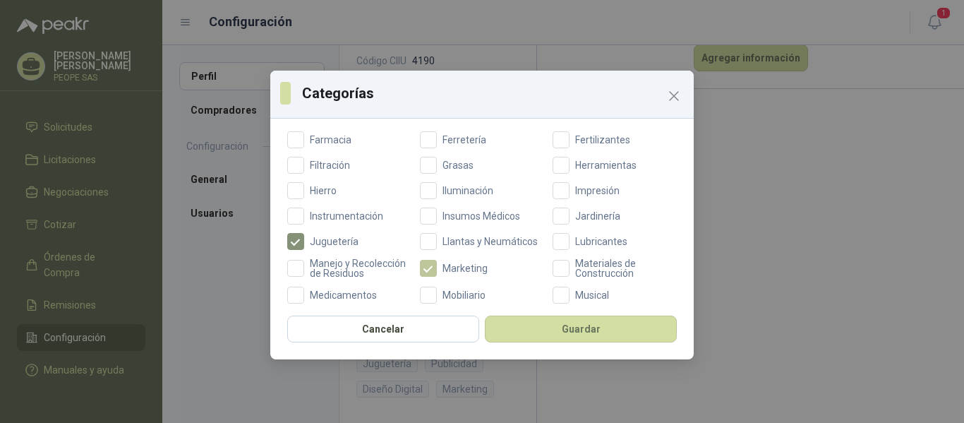
scroll to position [423, 0]
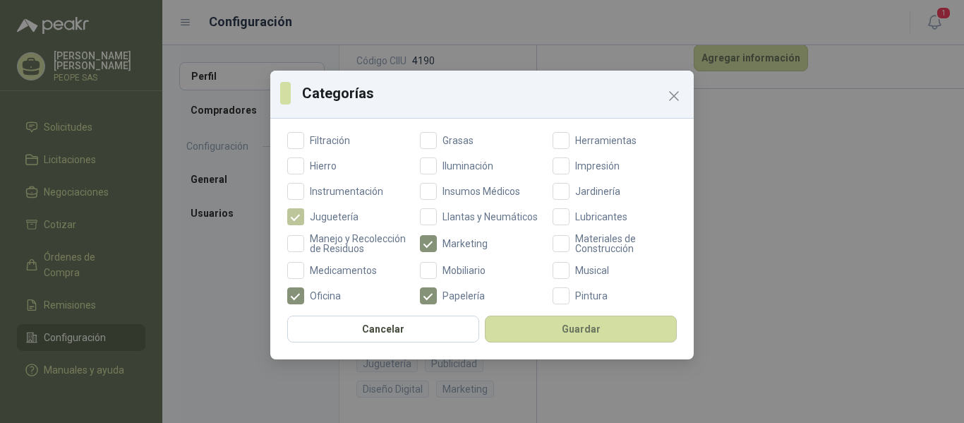
click at [335, 215] on span "Juguetería" at bounding box center [334, 217] width 60 height 10
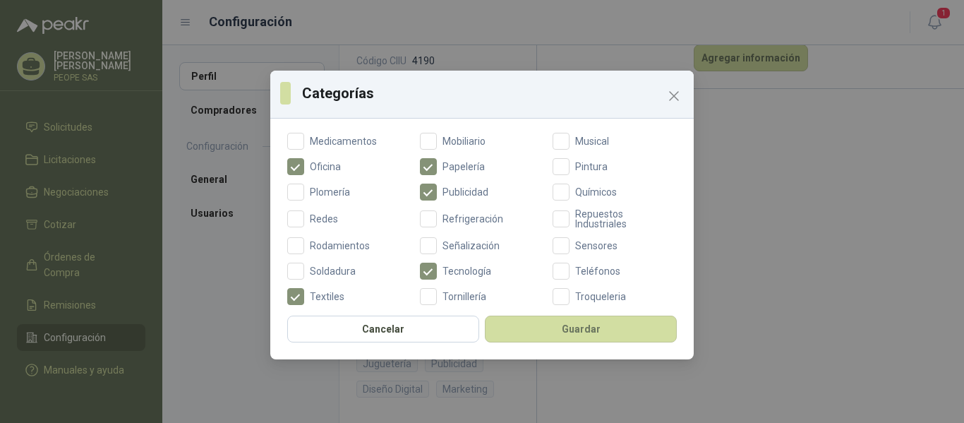
scroll to position [564, 0]
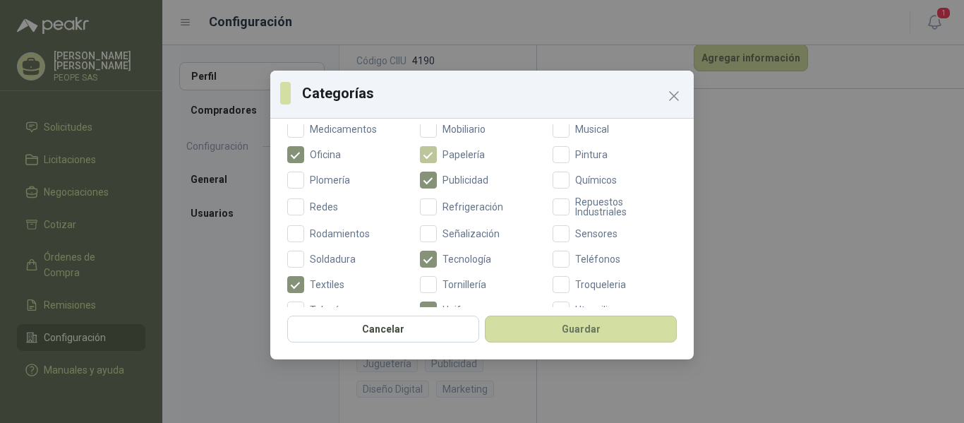
click at [460, 159] on span "Papelería" at bounding box center [464, 155] width 54 height 10
click at [326, 159] on span "Oficina" at bounding box center [325, 155] width 42 height 10
drag, startPoint x: 466, startPoint y: 270, endPoint x: 434, endPoint y: 272, distance: 31.8
click at [466, 264] on span "Tecnología" at bounding box center [467, 259] width 60 height 10
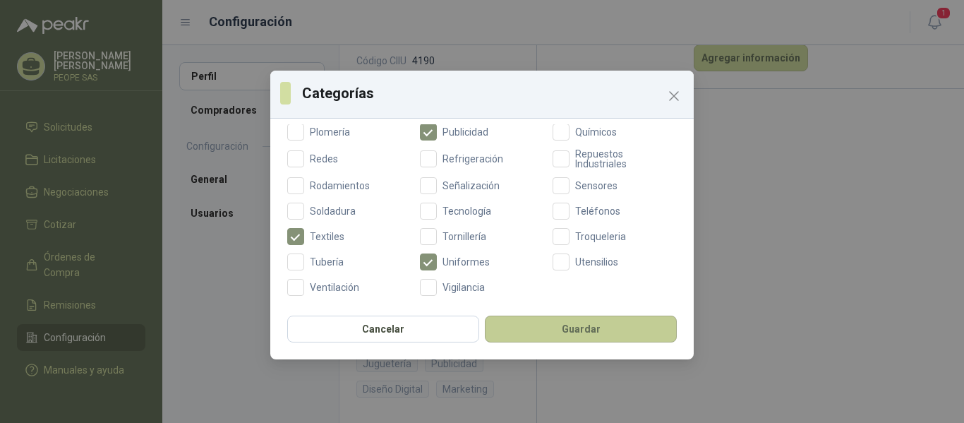
click at [615, 327] on button "Guardar" at bounding box center [581, 328] width 192 height 27
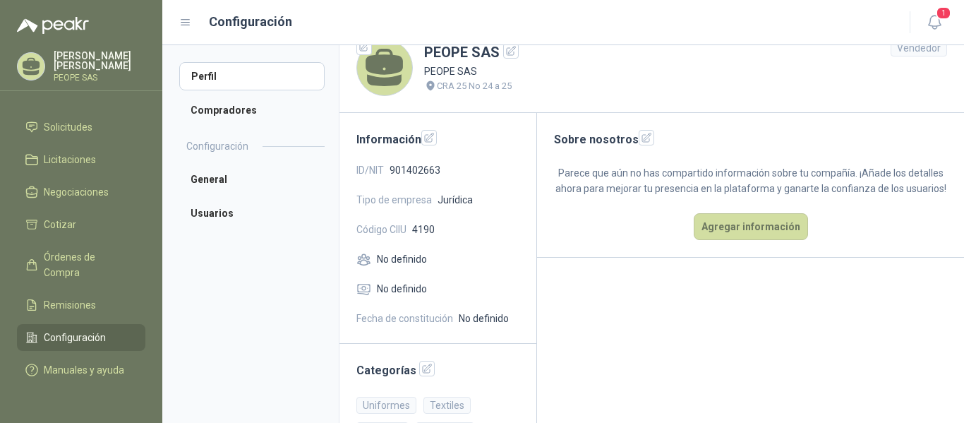
scroll to position [0, 0]
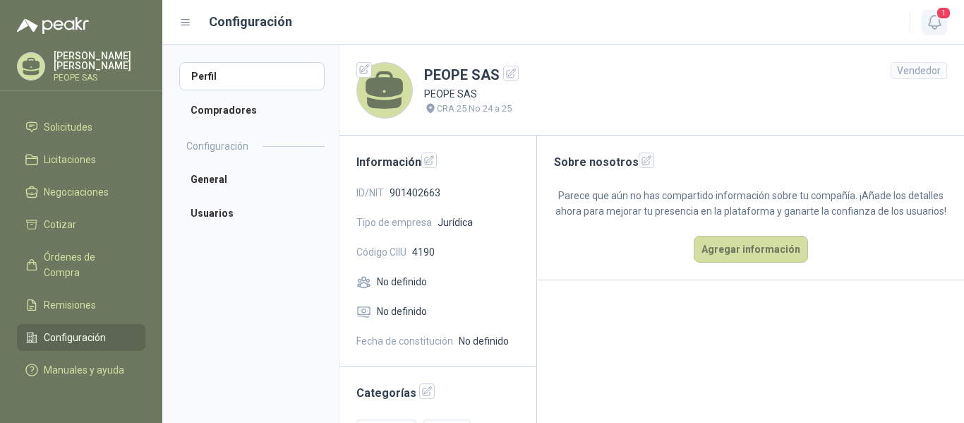
click at [940, 21] on icon "button" at bounding box center [934, 22] width 18 height 18
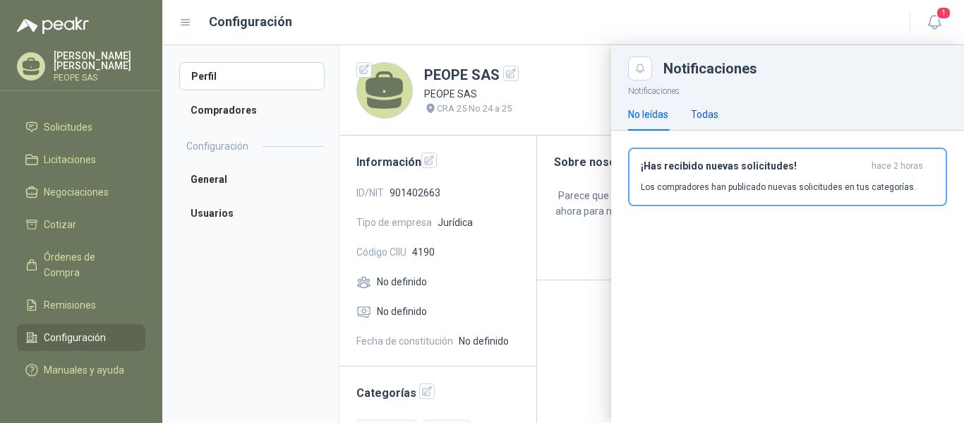
click at [703, 110] on div "Todas" at bounding box center [705, 115] width 28 height 16
click at [940, 16] on span "1" at bounding box center [943, 12] width 16 height 13
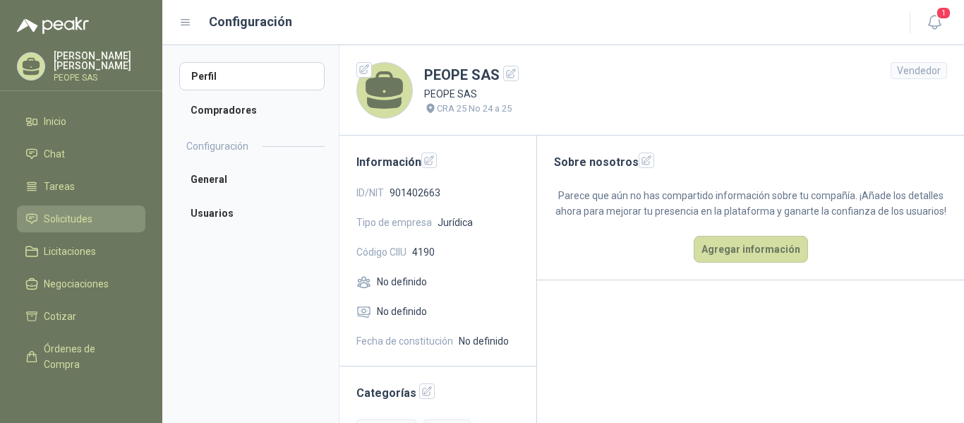
click at [81, 223] on span "Solicitudes" at bounding box center [68, 219] width 49 height 16
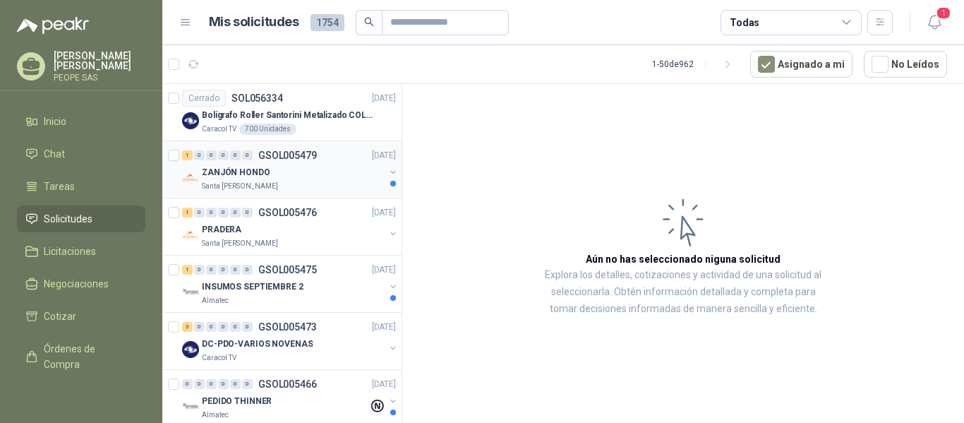
click at [265, 178] on p "ZANJÓN HONDO" at bounding box center [236, 172] width 68 height 13
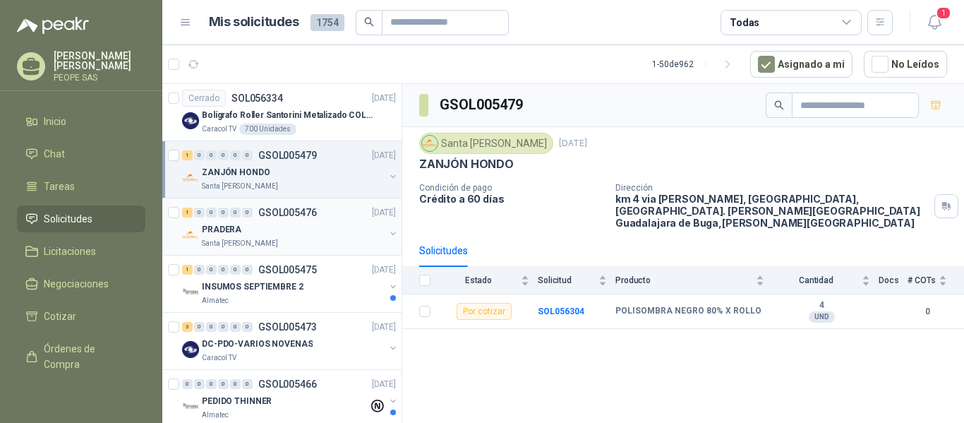
click at [274, 221] on div "PRADERA" at bounding box center [293, 229] width 183 height 17
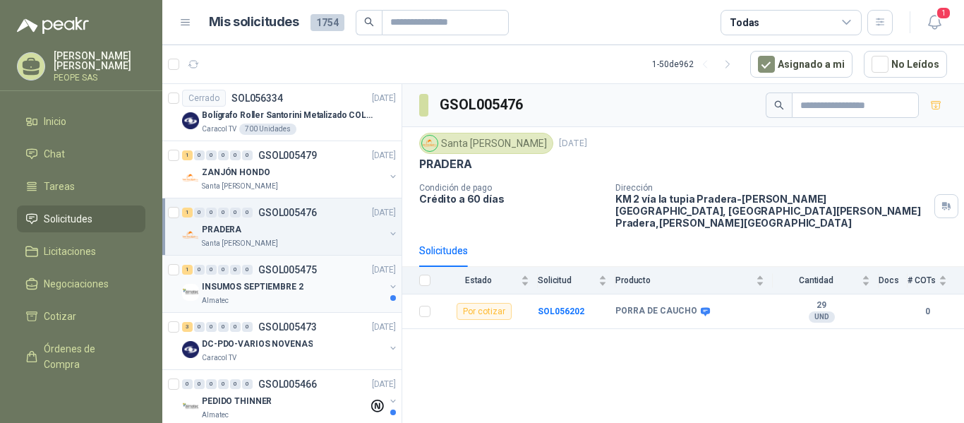
click at [290, 287] on p "INSUMOS SEPTIEMBRE 2" at bounding box center [253, 286] width 102 height 13
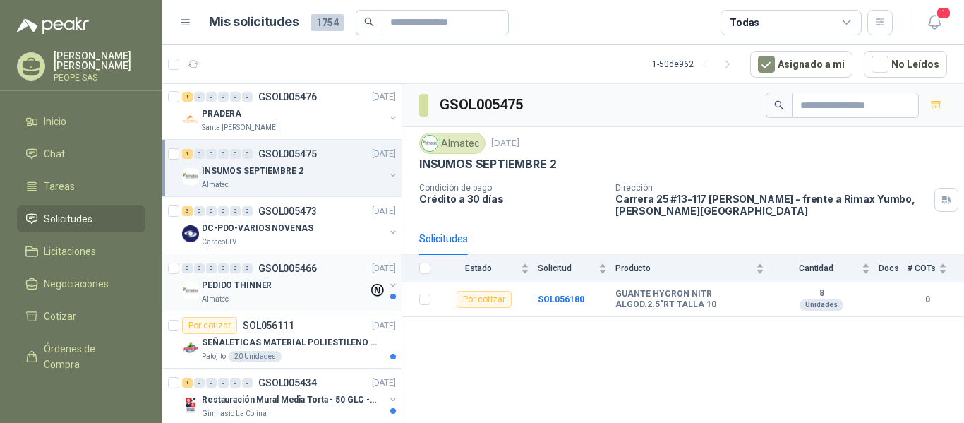
scroll to position [141, 0]
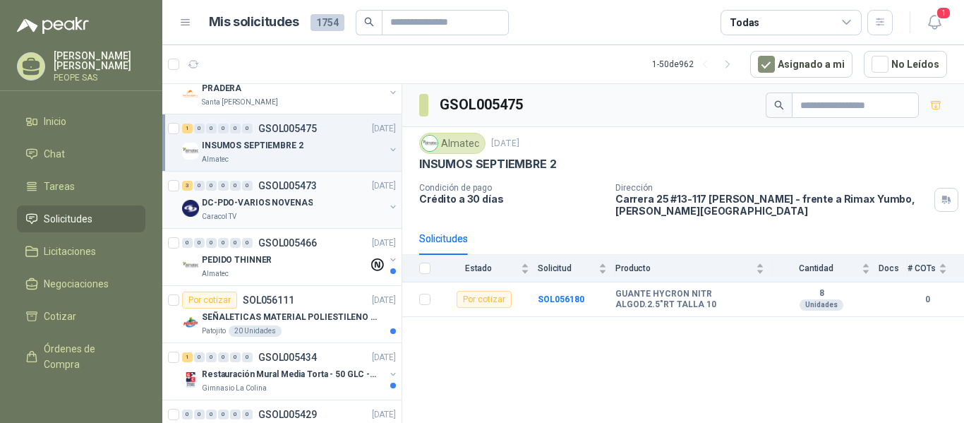
click at [315, 207] on div "DC-PDO-VARIOS NOVENAS" at bounding box center [293, 202] width 183 height 17
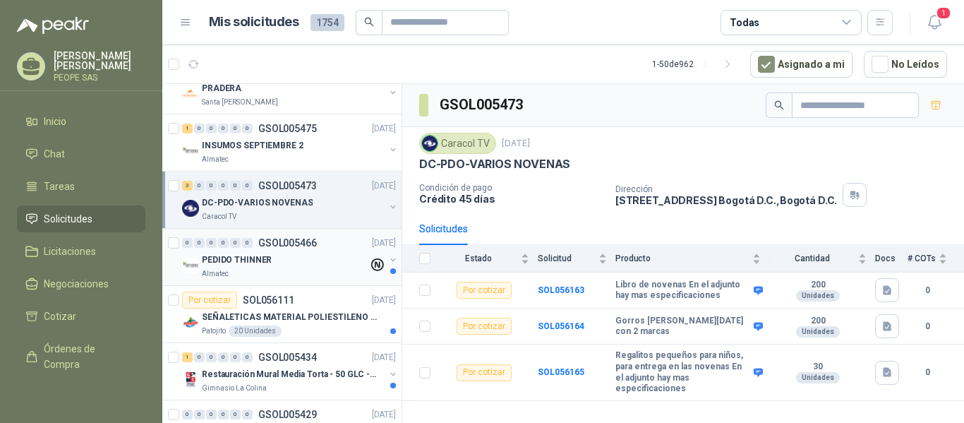
click at [299, 262] on div "PEDIDO THINNER" at bounding box center [285, 259] width 166 height 17
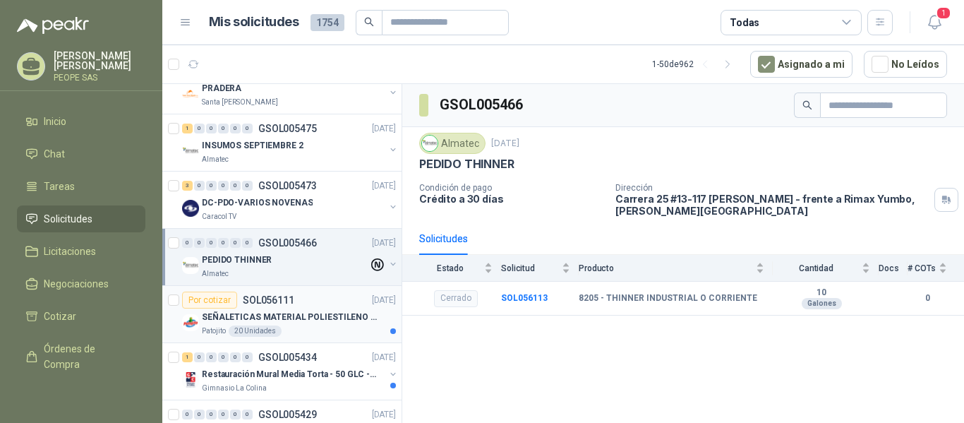
click at [305, 314] on p "SEÑALETICAS MATERIAL POLIESTILENO CON VINILO LAMINADO CALIBRE 60" at bounding box center [290, 316] width 176 height 13
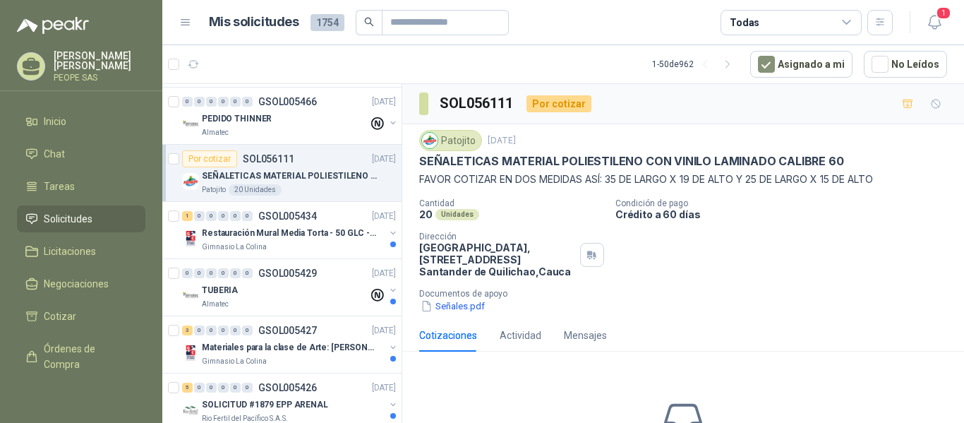
click at [74, 21] on img at bounding box center [53, 25] width 72 height 17
click at [306, 236] on p "Restauración Mural Media Torta - 50 GLC - URGENTE" at bounding box center [290, 232] width 176 height 13
